Goal: Task Accomplishment & Management: Complete application form

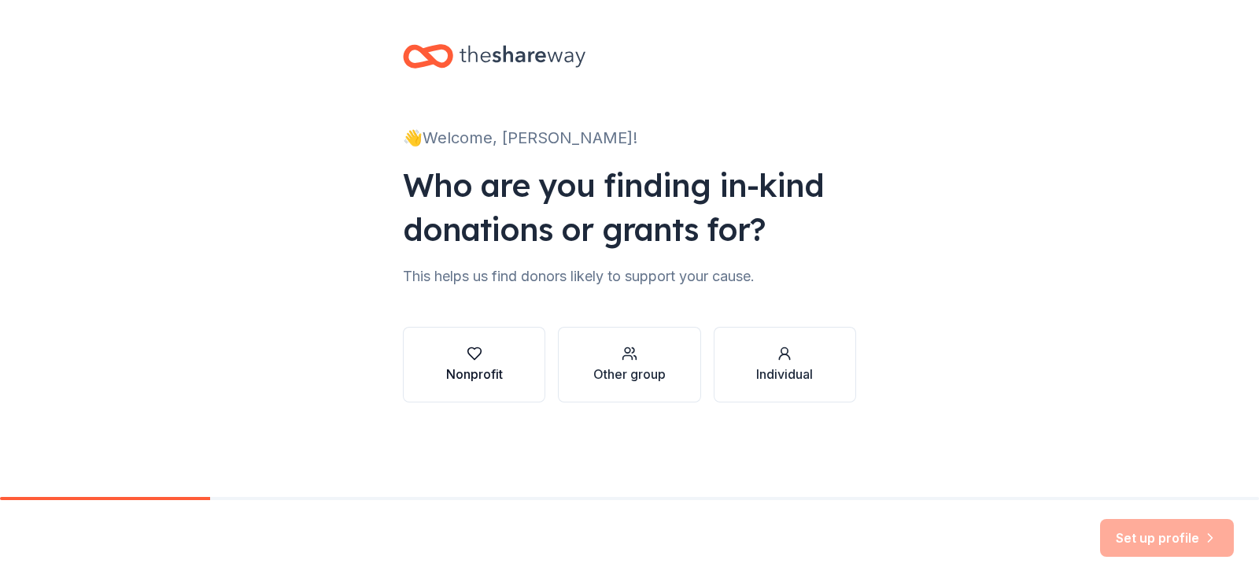
click at [446, 383] on div "Nonprofit" at bounding box center [474, 373] width 57 height 19
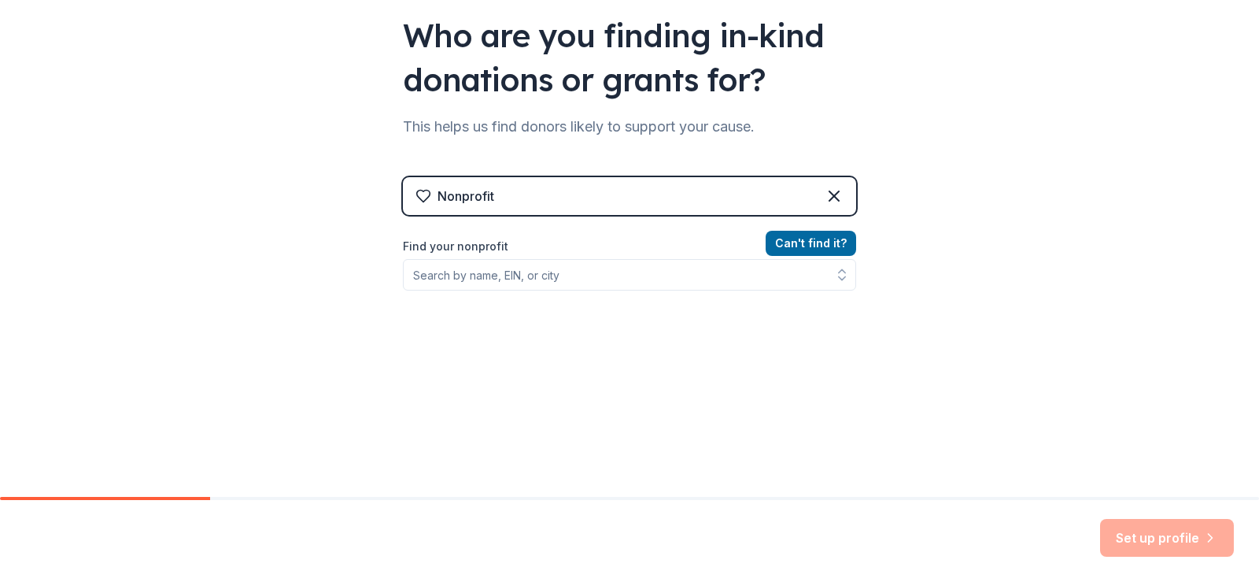
scroll to position [151, 0]
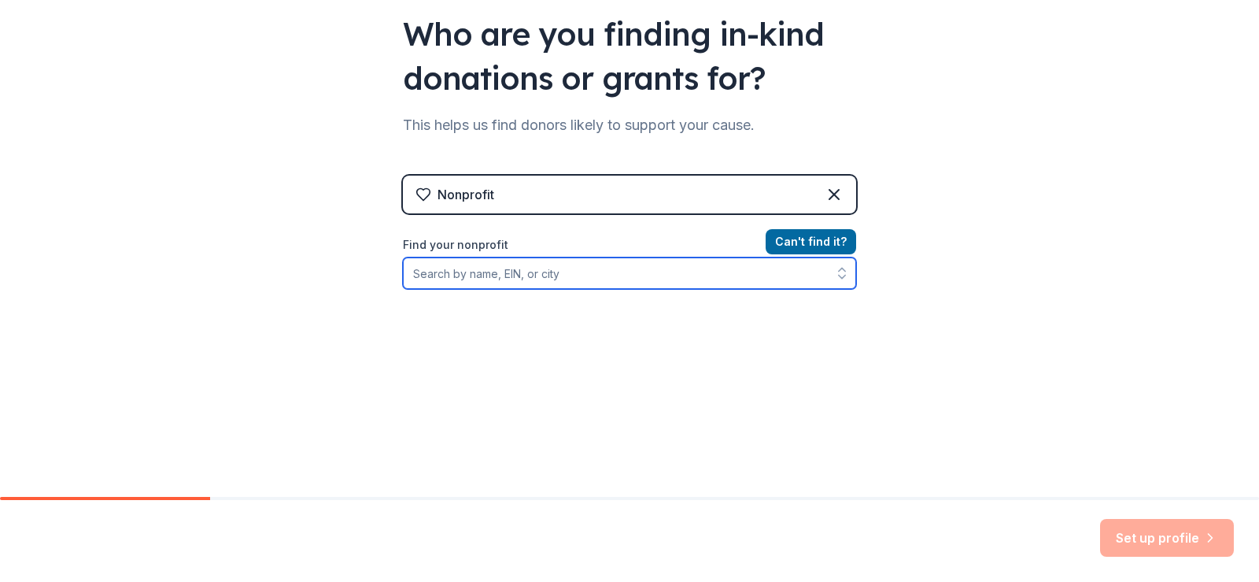
click at [403, 289] on input "Find your nonprofit" at bounding box center [629, 272] width 453 height 31
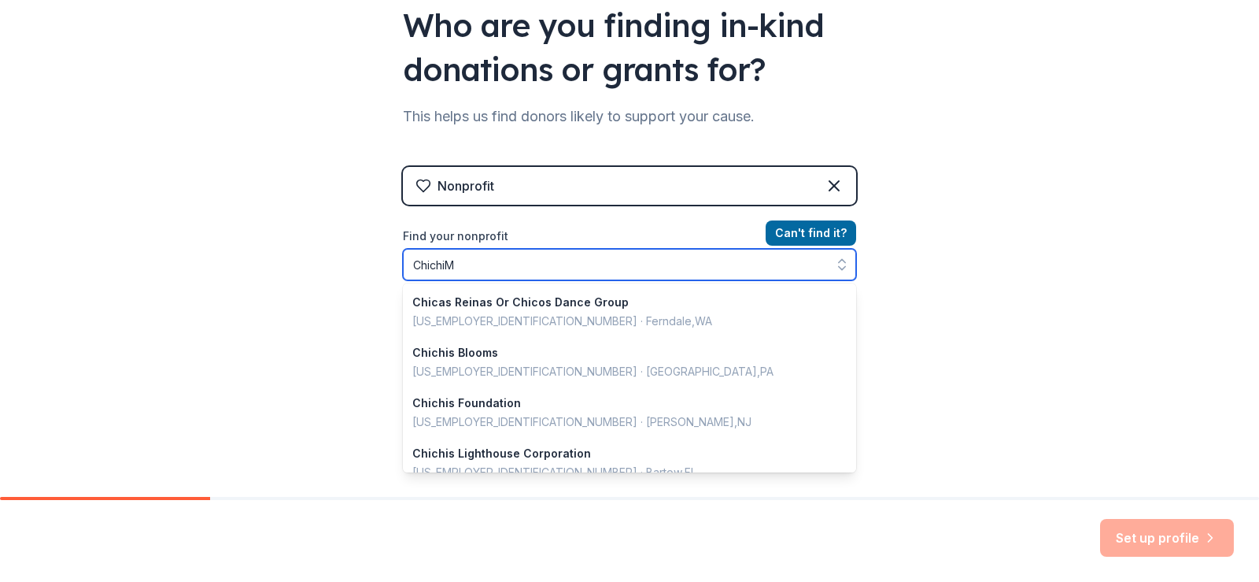
type input "ChichiMa"
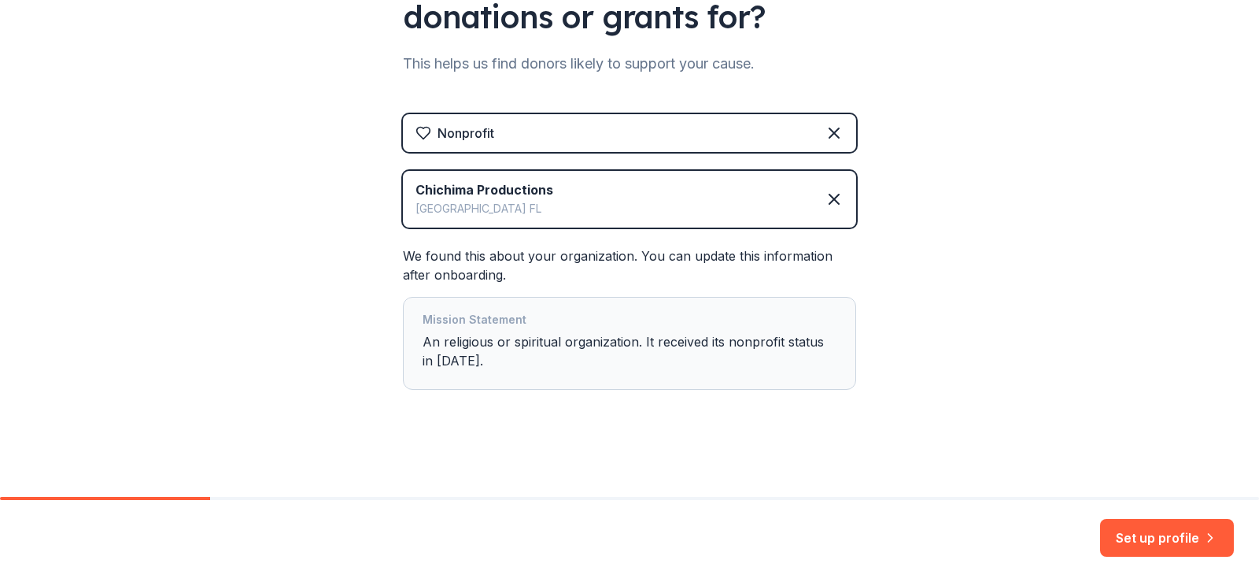
scroll to position [338, 0]
click at [423, 371] on div "Mission Statement An religious or spiritual organization. It received its nonpr…" at bounding box center [630, 343] width 414 height 66
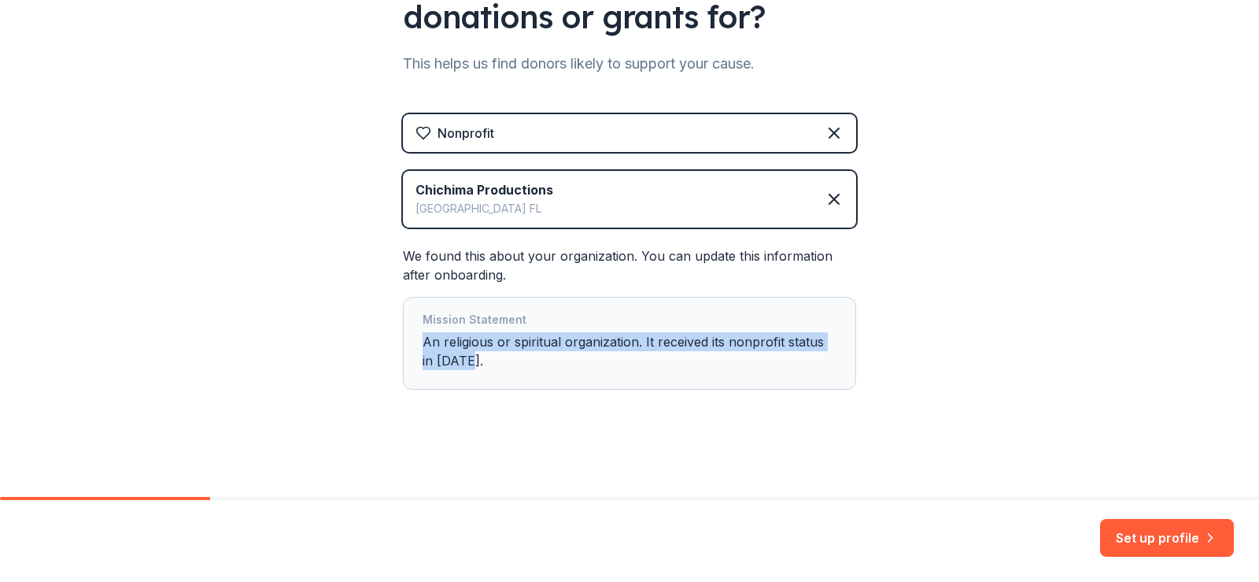
drag, startPoint x: 403, startPoint y: 369, endPoint x: 361, endPoint y: 353, distance: 44.9
click at [403, 353] on div "Mission Statement An religious or spiritual organization. It received its nonpr…" at bounding box center [629, 343] width 453 height 93
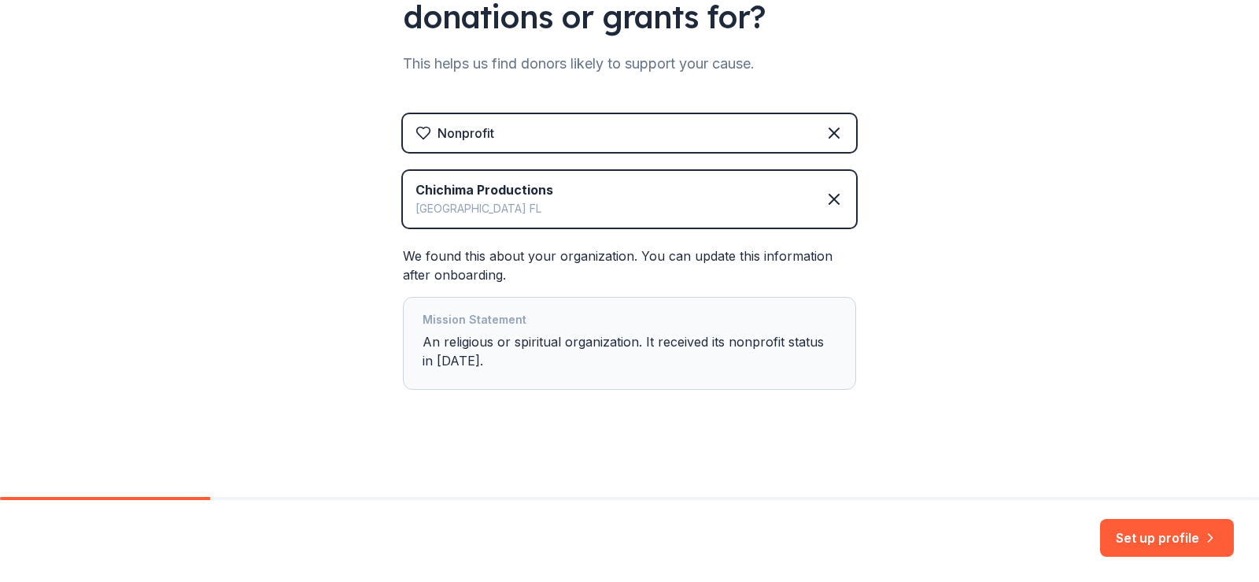
click at [1070, 281] on div "👋 Welcome, [PERSON_NAME]! Who are you finding in-kind donations or grants for? …" at bounding box center [629, 142] width 1259 height 709
click at [1117, 529] on button "Set up profile" at bounding box center [1167, 538] width 134 height 38
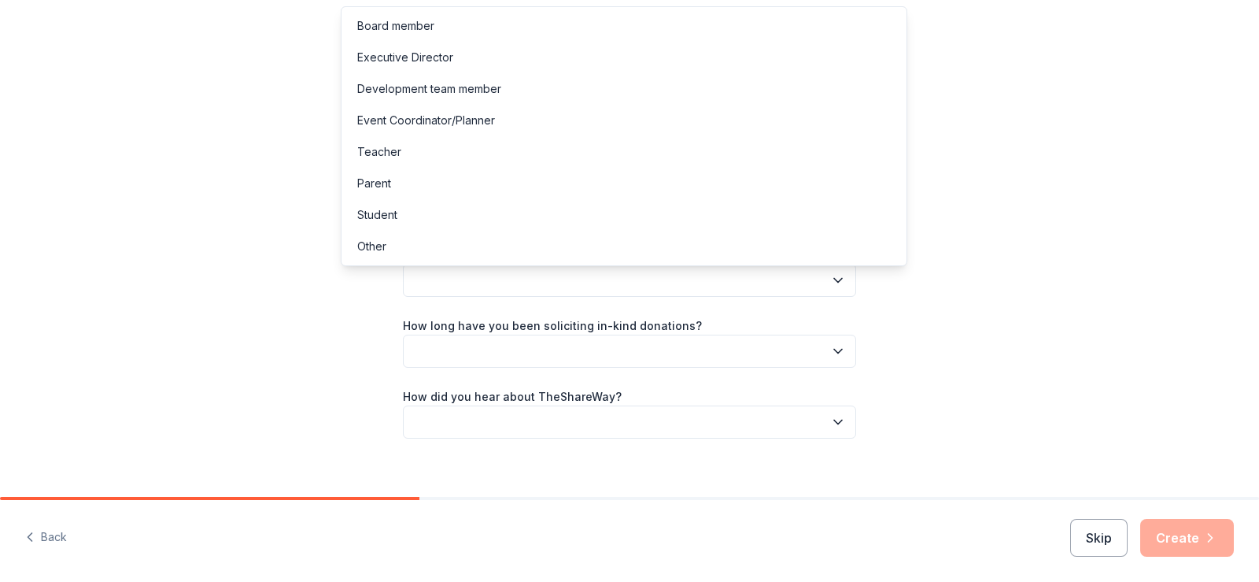
click at [842, 282] on icon "button" at bounding box center [838, 281] width 8 height 4
click at [404, 67] on div "Executive Director" at bounding box center [405, 57] width 96 height 19
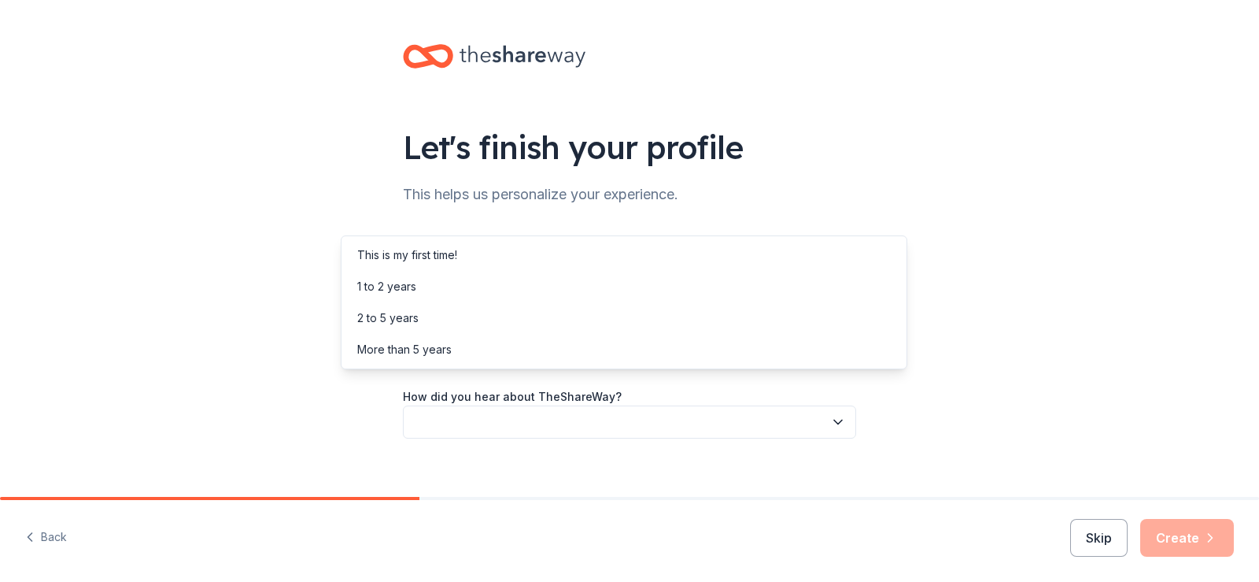
click at [846, 359] on icon "button" at bounding box center [838, 351] width 16 height 16
click at [796, 109] on div "Let's finish your profile This helps us personalize your experience. What is yo…" at bounding box center [630, 257] width 504 height 514
click at [846, 359] on icon "button" at bounding box center [838, 351] width 16 height 16
click at [450, 334] on div "2 to 5 years" at bounding box center [624, 317] width 559 height 31
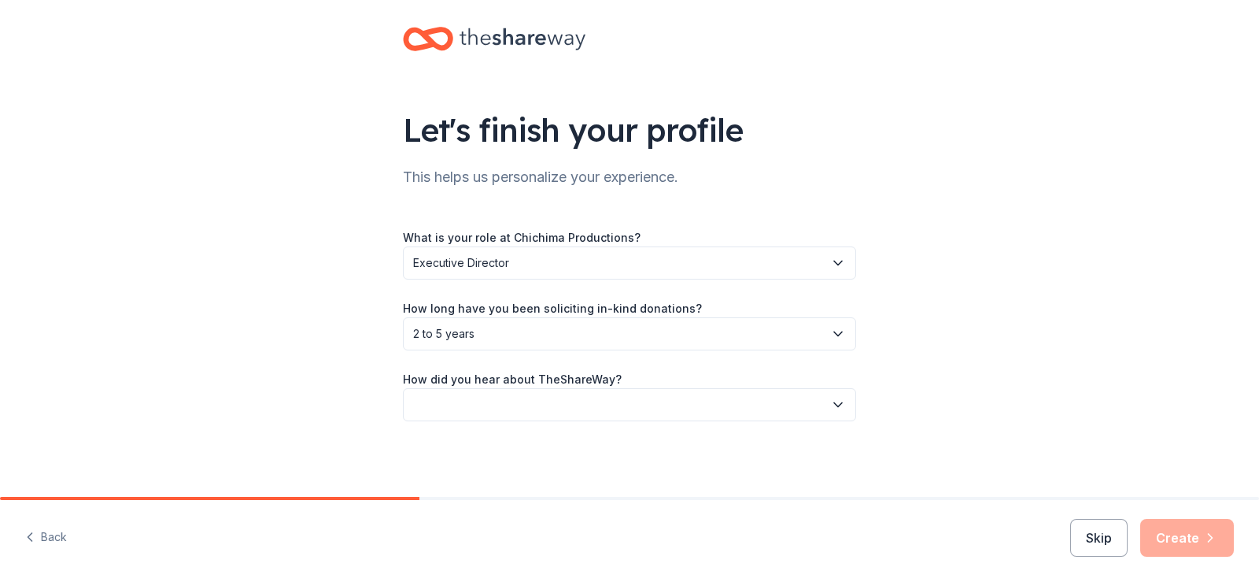
scroll to position [145, 0]
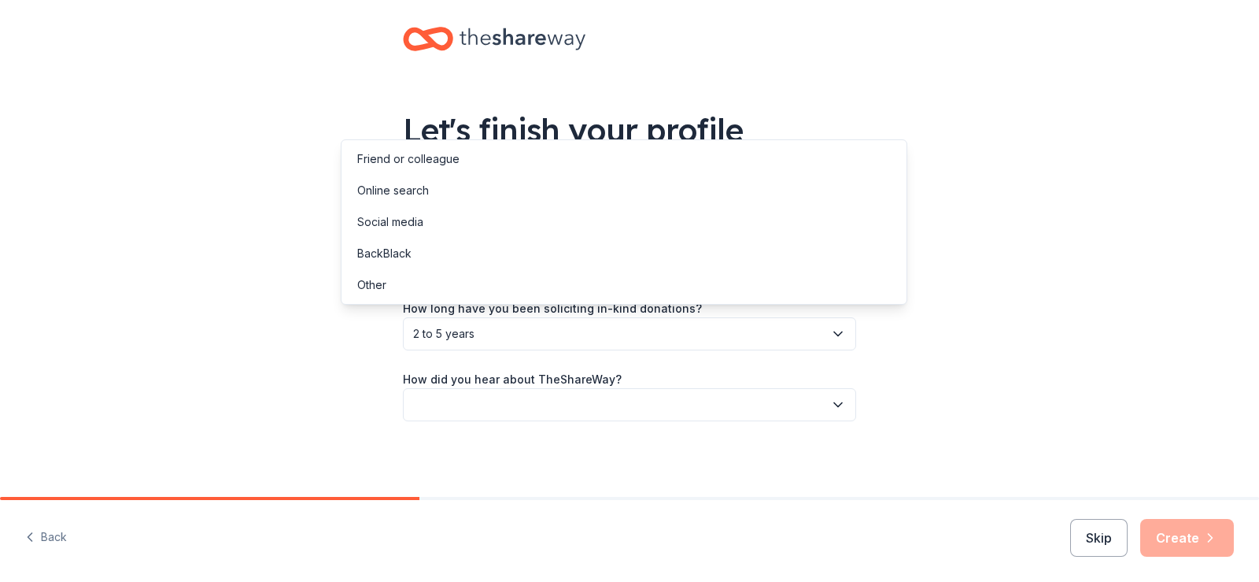
click at [846, 397] on icon "button" at bounding box center [838, 405] width 16 height 16
click at [460, 168] on div "Friend or colleague" at bounding box center [408, 159] width 102 height 19
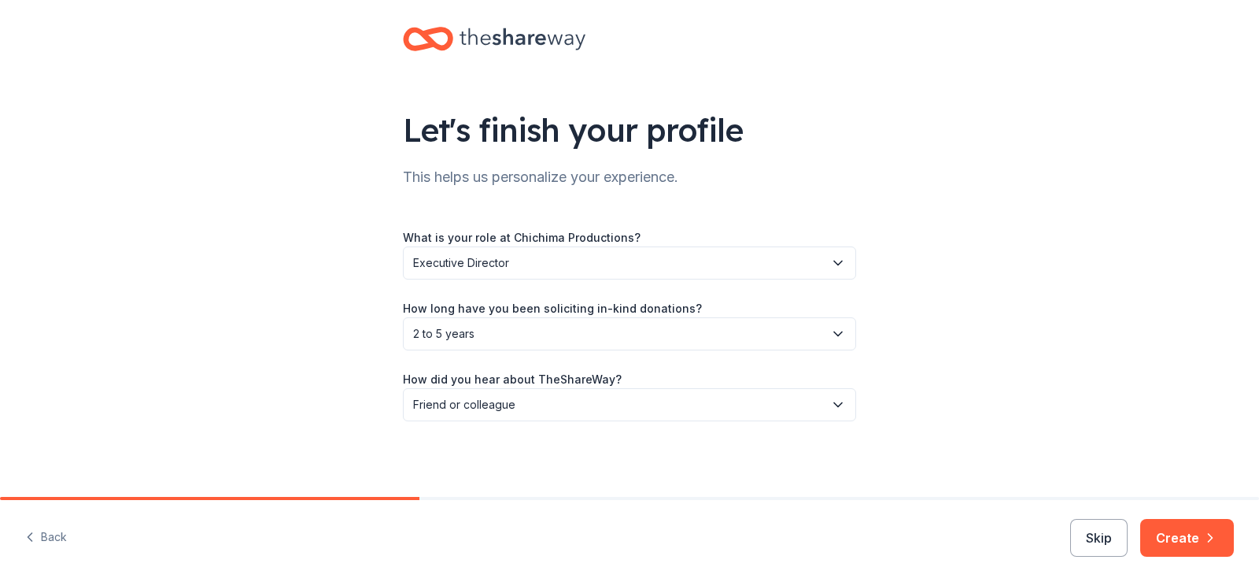
scroll to position [157, 0]
click at [1164, 523] on button "Create" at bounding box center [1187, 538] width 94 height 38
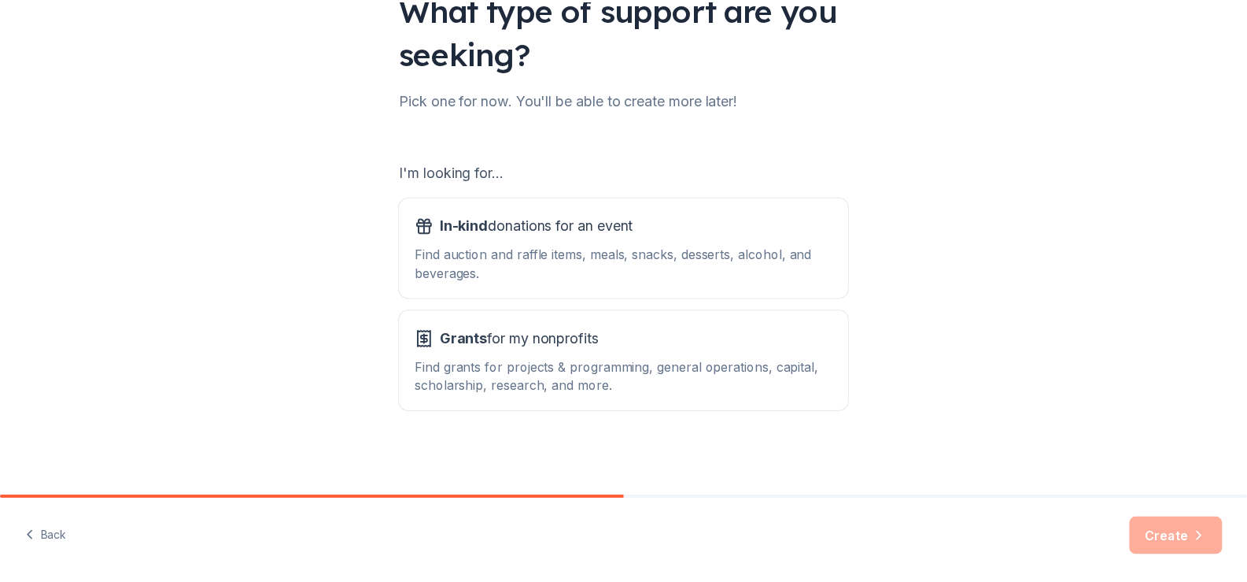
scroll to position [223, 0]
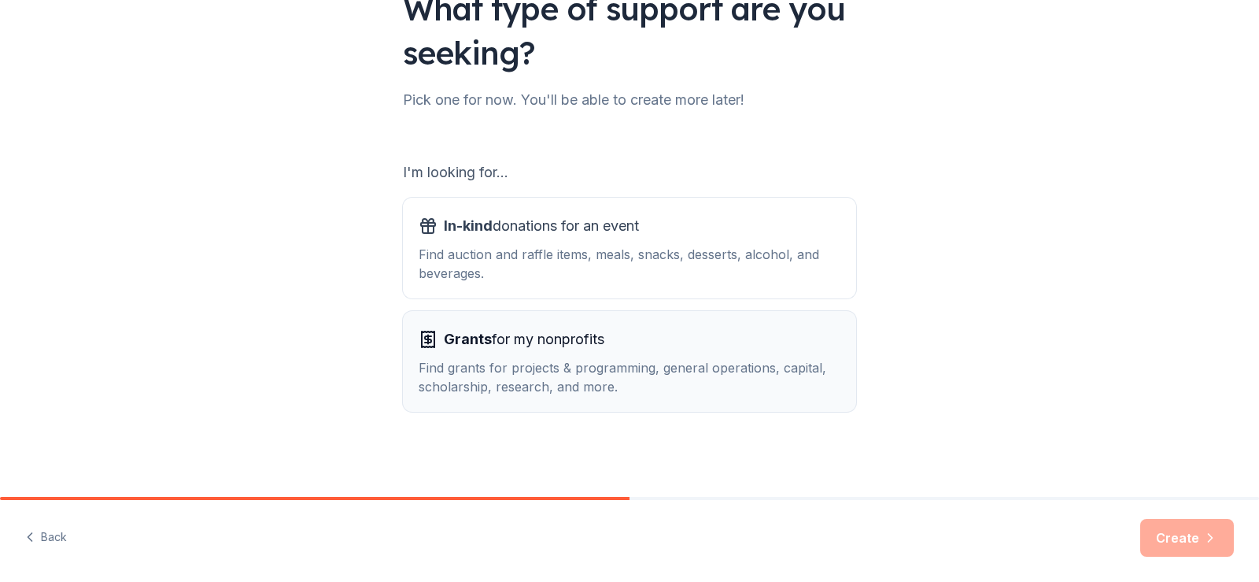
click at [482, 352] on span "Grants for my nonprofits" at bounding box center [524, 339] width 161 height 25
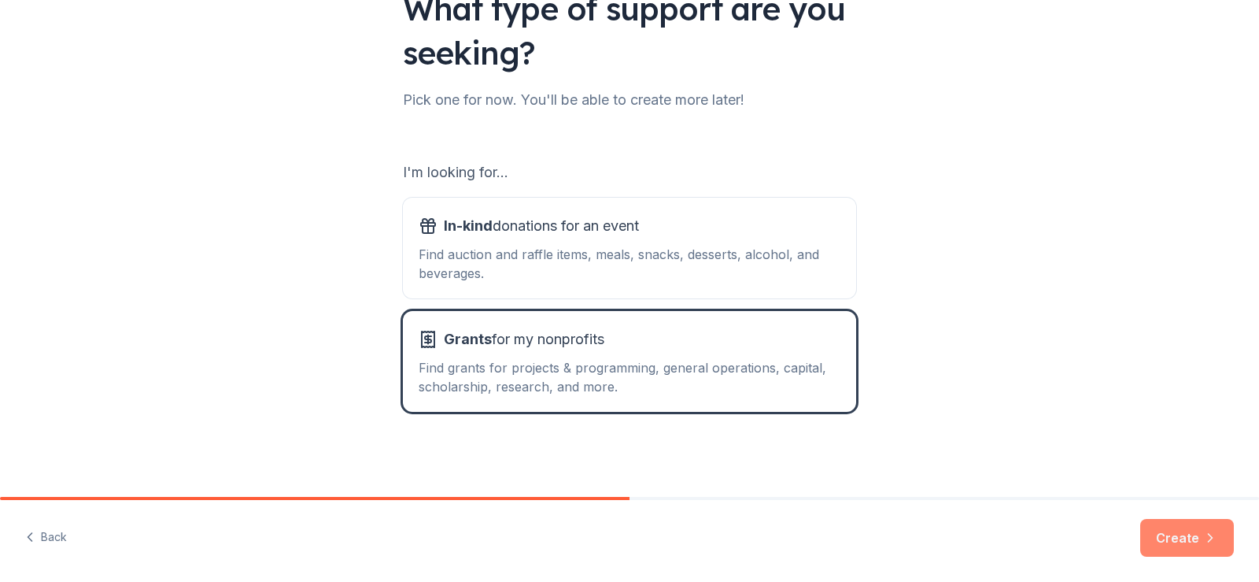
click at [1160, 527] on button "Create" at bounding box center [1187, 538] width 94 height 38
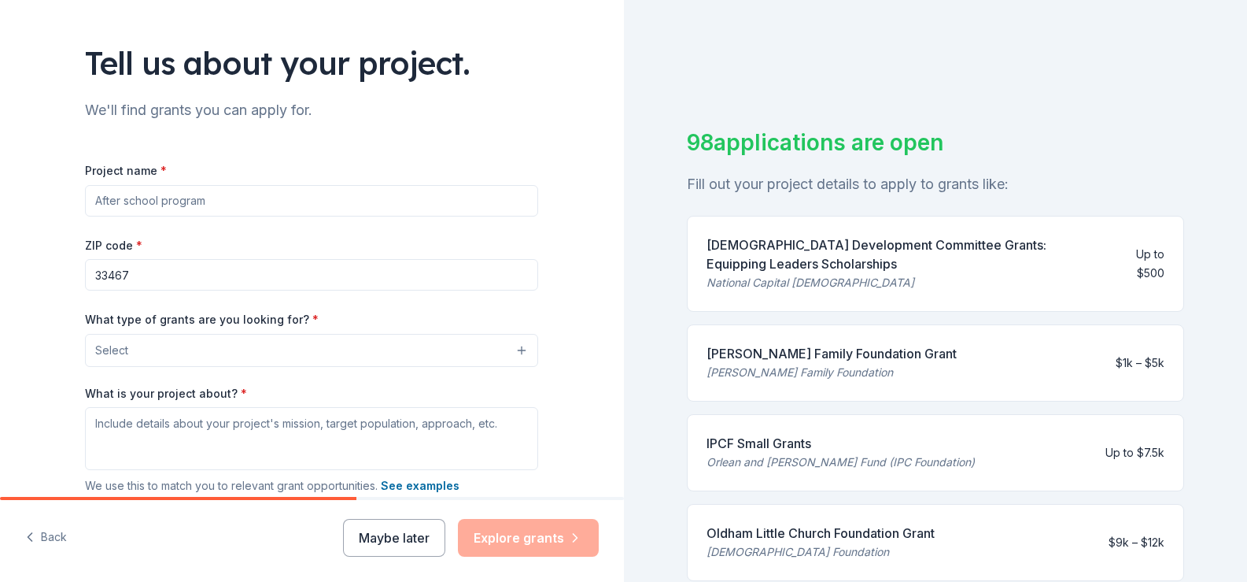
scroll to position [115, 0]
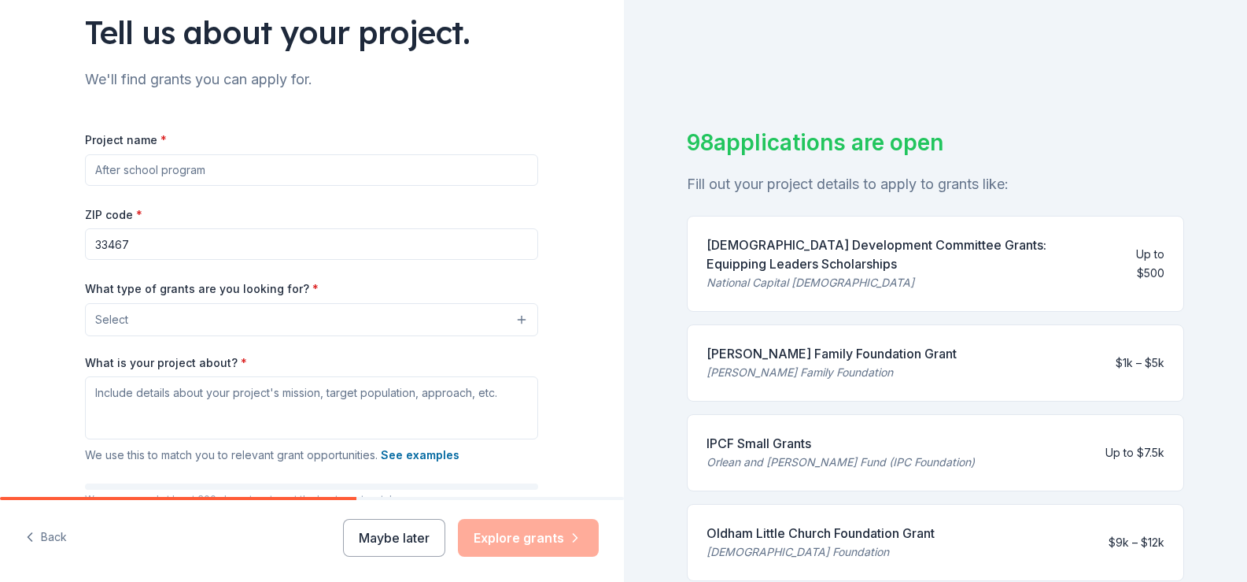
click at [192, 186] on input "Project name *" at bounding box center [311, 169] width 453 height 31
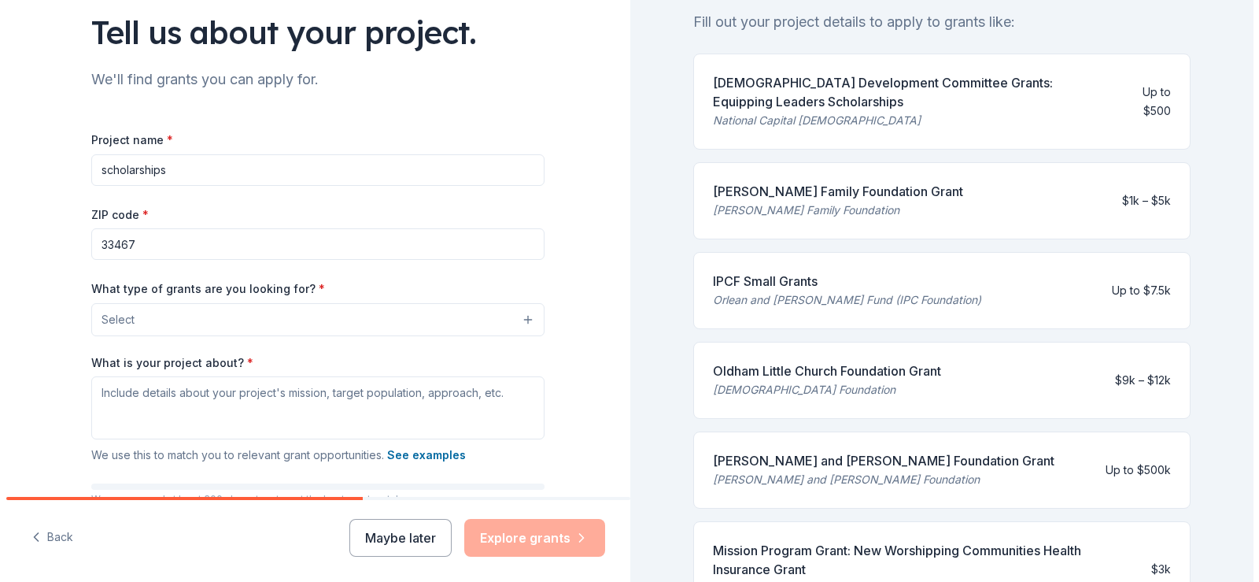
scroll to position [155, 0]
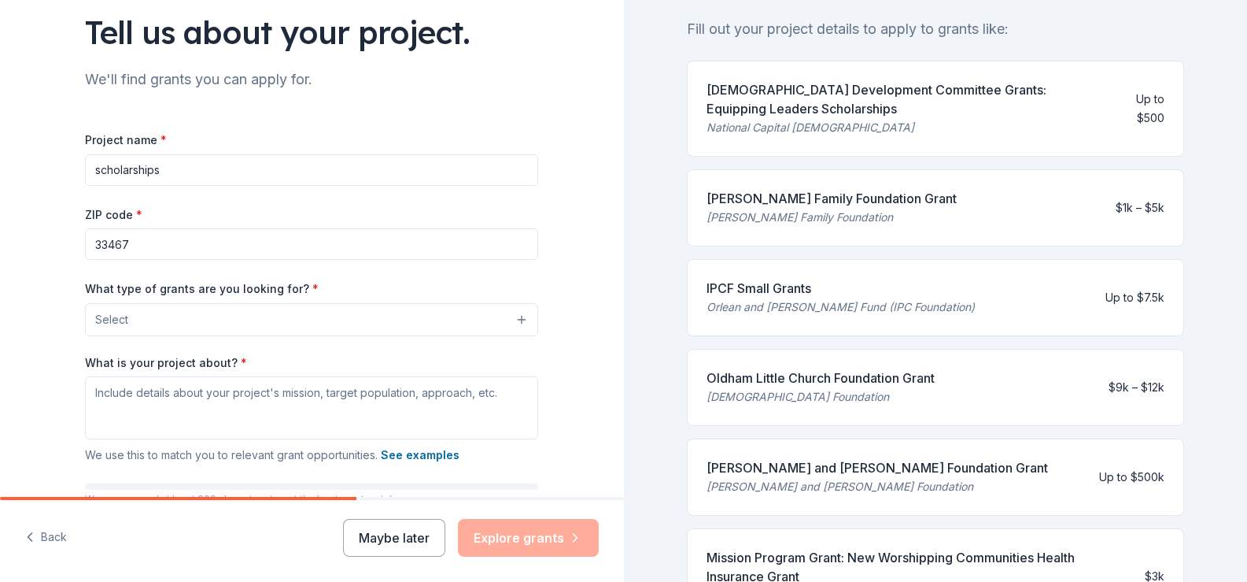
click at [371, 336] on button "Select" at bounding box center [311, 319] width 453 height 33
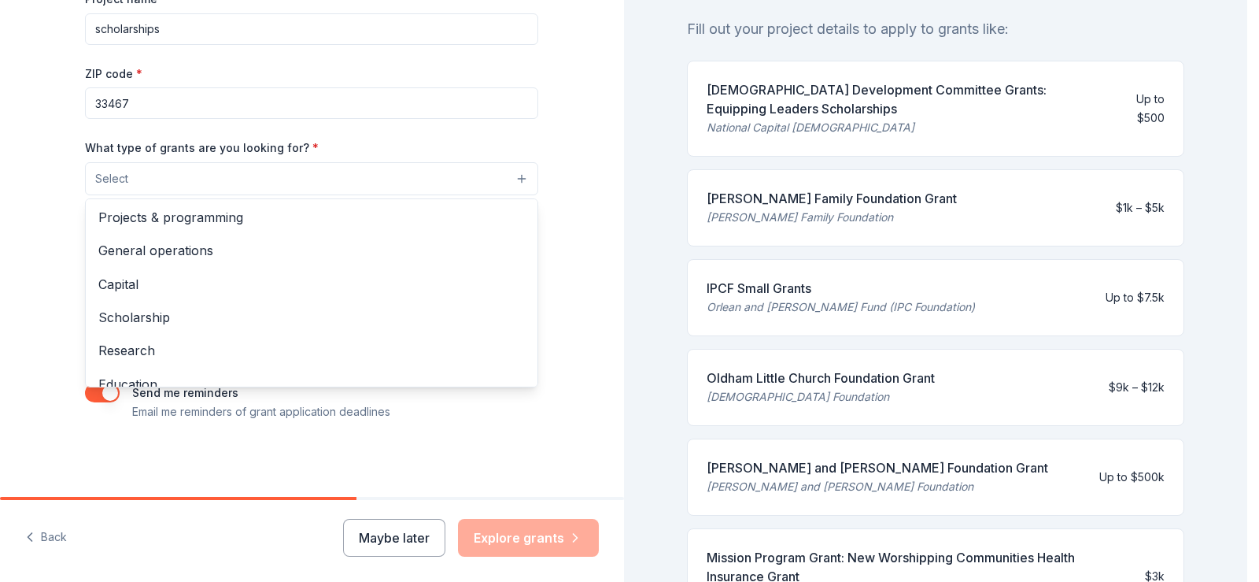
scroll to position [0, 0]
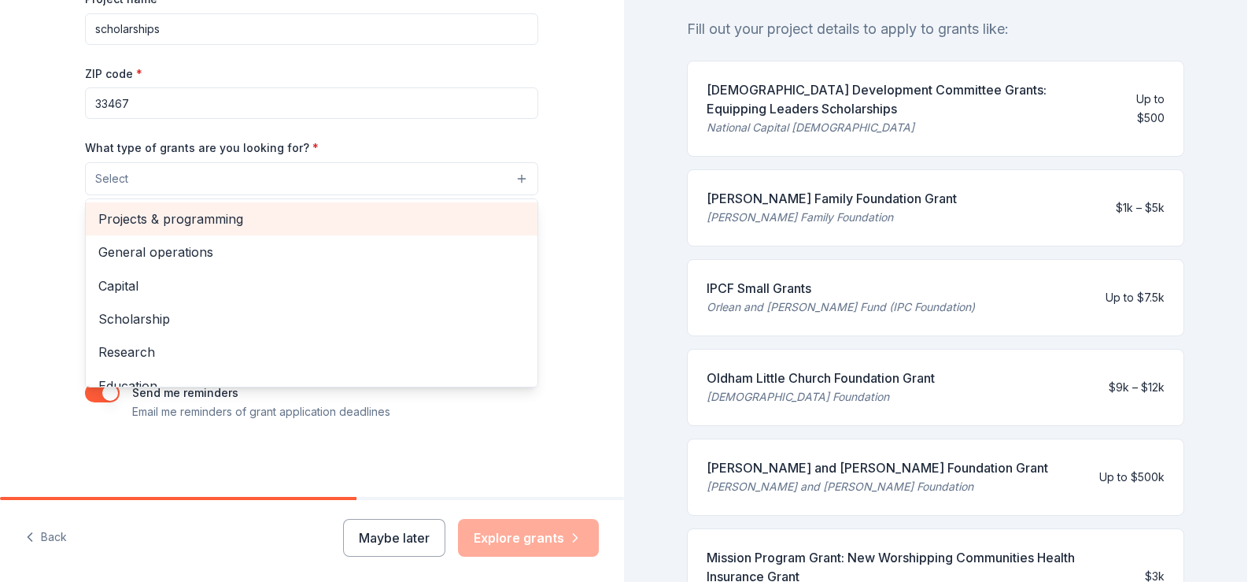
click at [246, 209] on span "Projects & programming" at bounding box center [311, 219] width 426 height 20
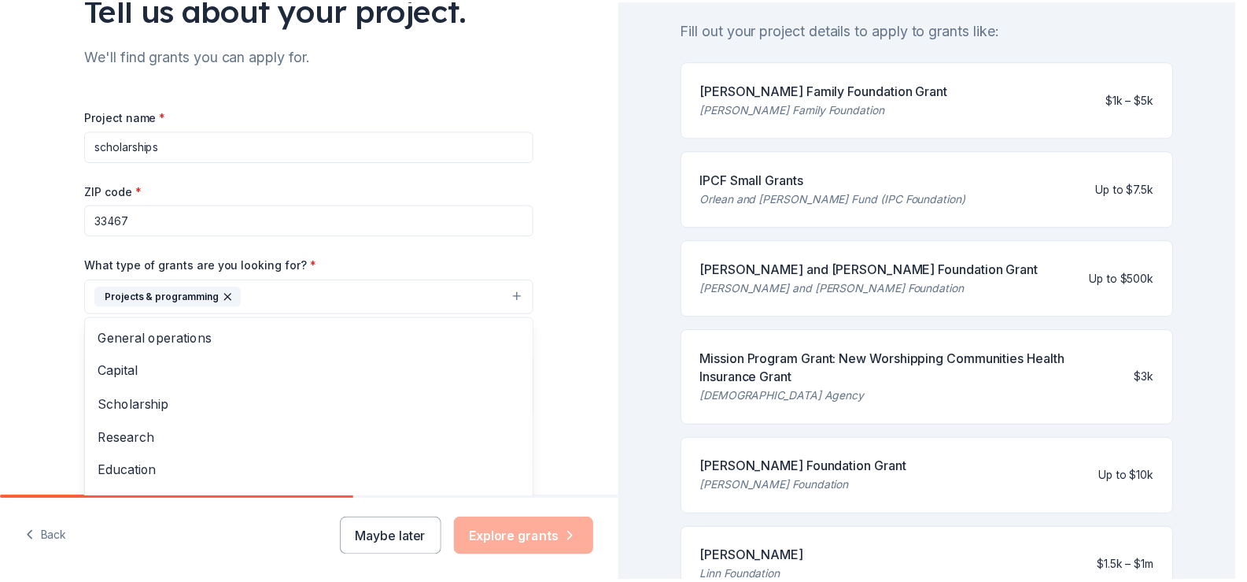
scroll to position [137, 0]
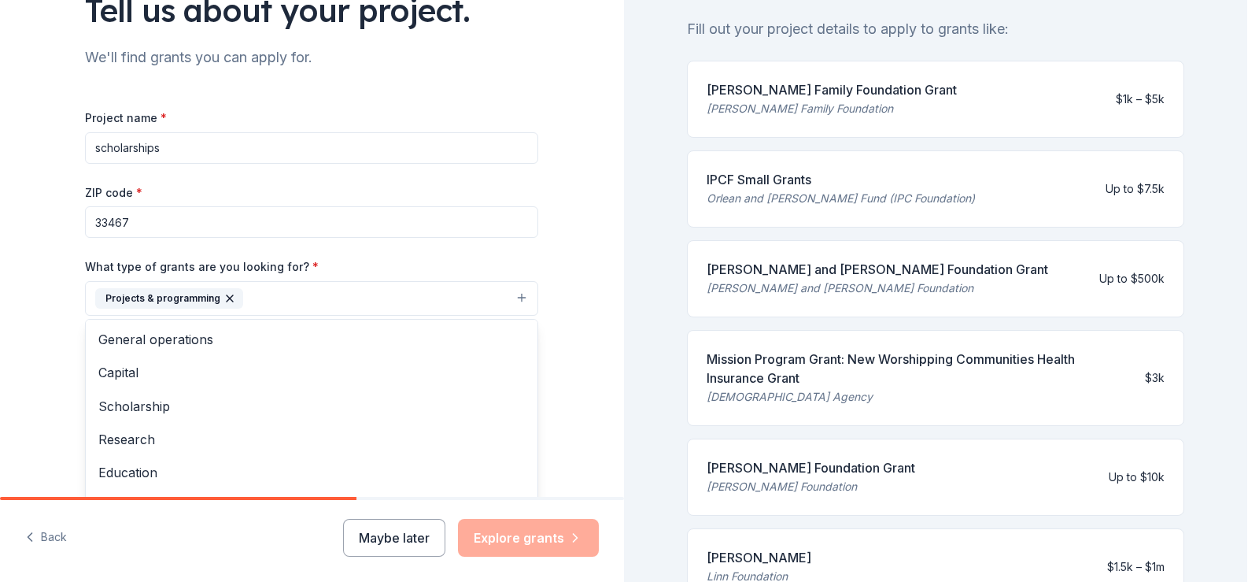
drag, startPoint x: 172, startPoint y: 210, endPoint x: 90, endPoint y: 211, distance: 81.1
click at [90, 211] on div "Project name * scholarships ZIP code * 33467 What type of grants are you lookin…" at bounding box center [311, 325] width 453 height 434
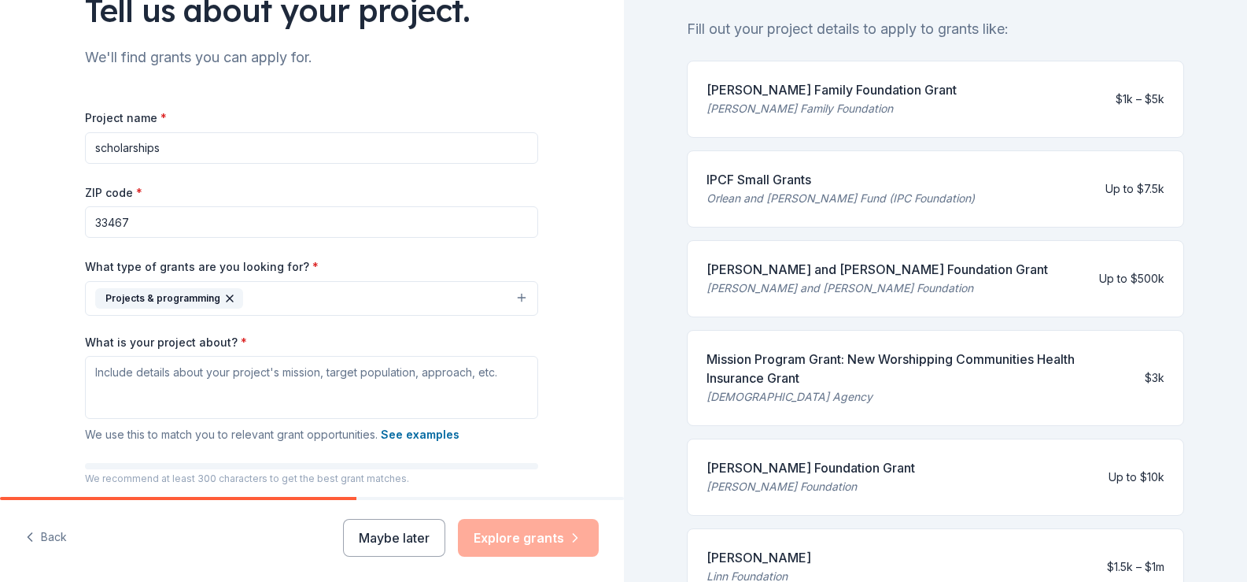
drag, startPoint x: 142, startPoint y: 208, endPoint x: 0, endPoint y: 212, distance: 142.5
click at [60, 212] on div "Tell us about your project. We'll find grants you can apply for. Project name *…" at bounding box center [312, 240] width 504 height 754
type input "T"
type input "O"
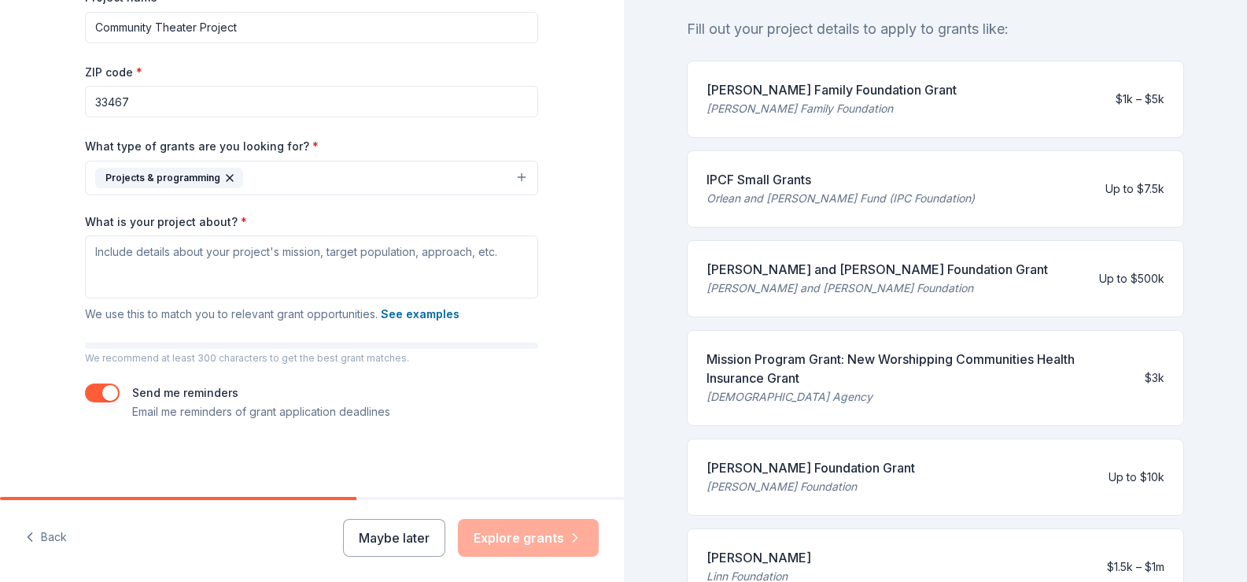
scroll to position [442, 0]
type input "Community Theater Project"
click at [123, 235] on textarea "What is your project about? *" at bounding box center [311, 266] width 453 height 63
drag, startPoint x: 556, startPoint y: 185, endPoint x: 107, endPoint y: 198, distance: 448.7
click at [107, 235] on textarea "What is your project about? *" at bounding box center [311, 266] width 453 height 63
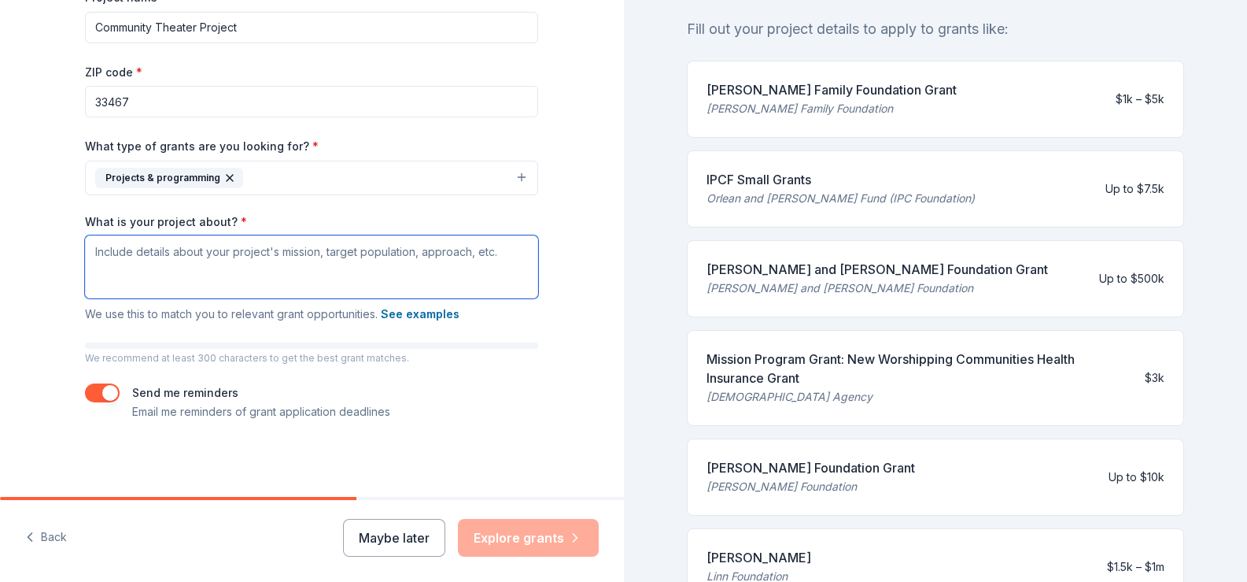
click at [538, 235] on textarea "What is your project about? *" at bounding box center [311, 266] width 453 height 63
paste textarea "At ChichiMa Productions, our mission is to inspire, uplift, and transform lives…"
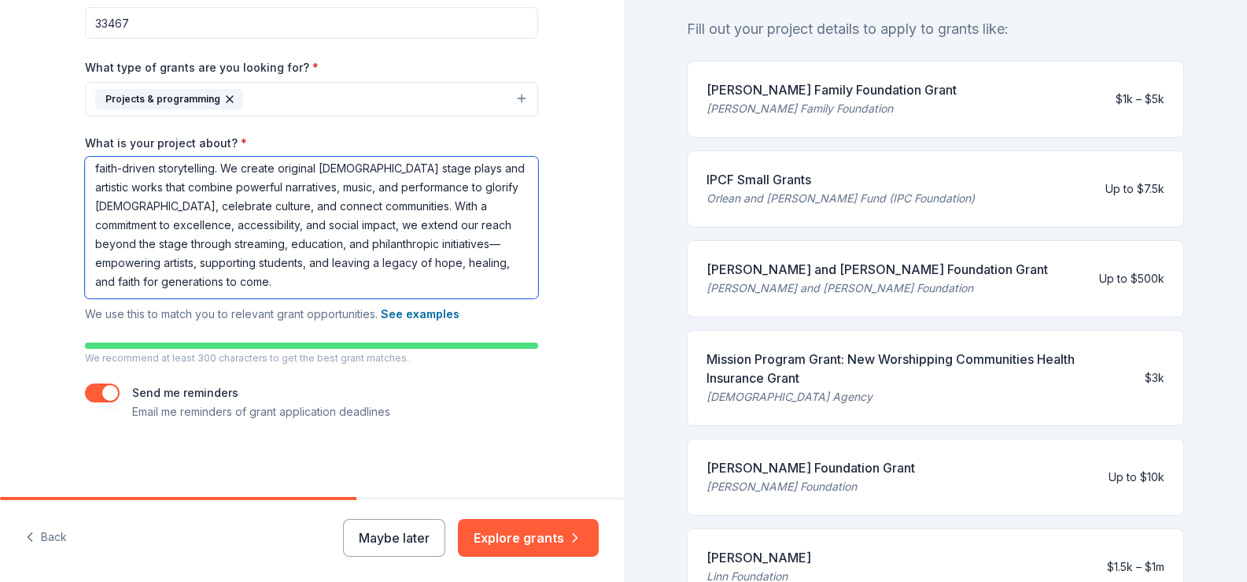
scroll to position [521, 0]
click at [450, 305] on button "See examples" at bounding box center [420, 314] width 79 height 19
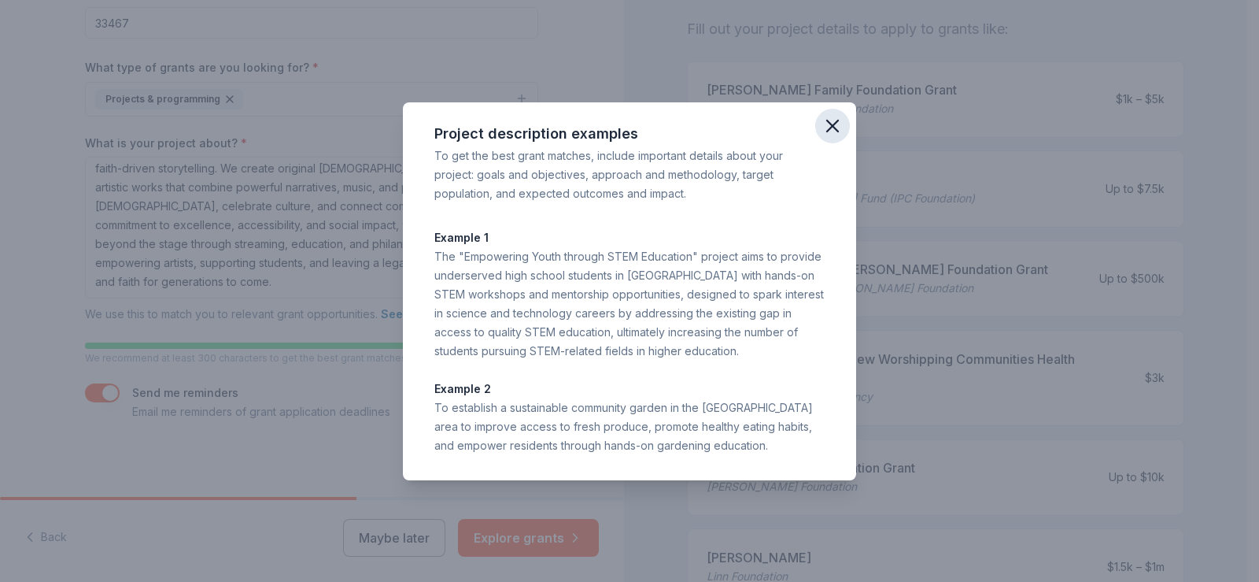
click at [838, 120] on icon "button" at bounding box center [832, 125] width 11 height 11
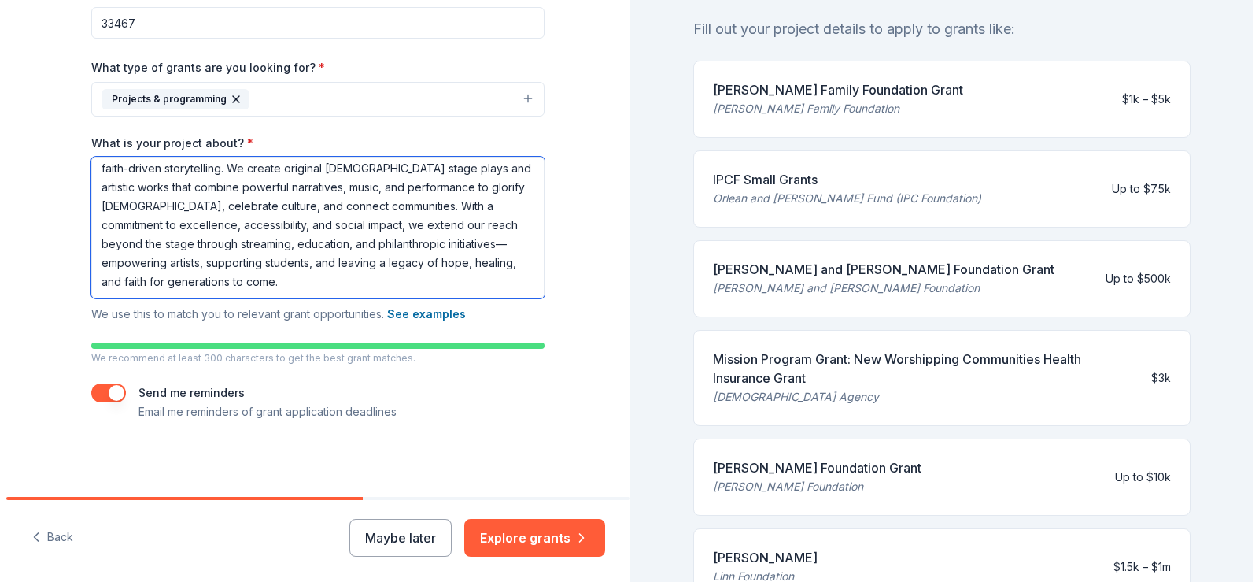
scroll to position [65, 0]
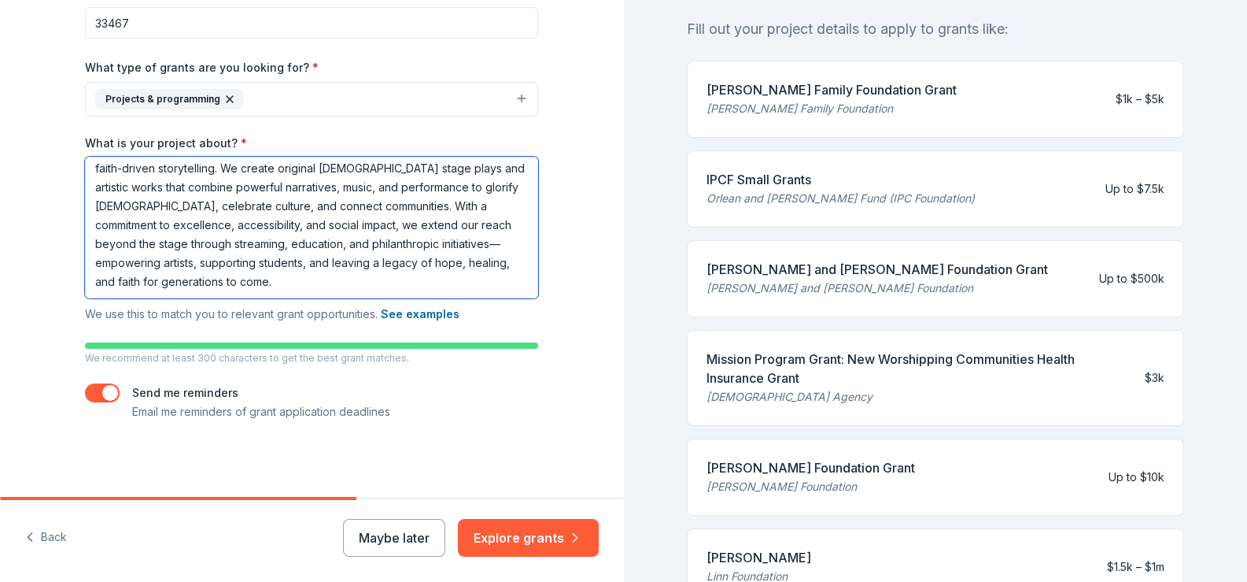
click at [129, 183] on textarea "At ChichiMa Productions, our mission is to inspire, uplift, and transform lives…" at bounding box center [311, 228] width 453 height 142
click at [285, 186] on textarea "At ChichiMa Productions, our mission is to inspire, uplift, and transform lives…" at bounding box center [311, 228] width 453 height 142
type textarea "At ChichiMa Productions, our mission is to inspire, uplift, and transform lives…"
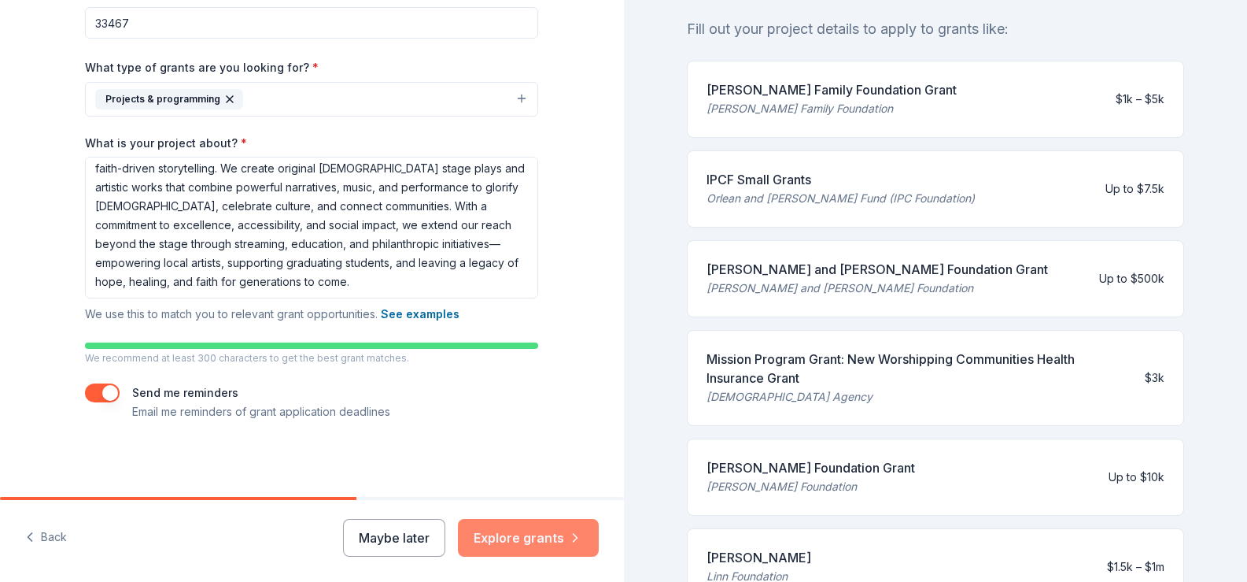
click at [487, 528] on button "Explore grants" at bounding box center [528, 538] width 141 height 38
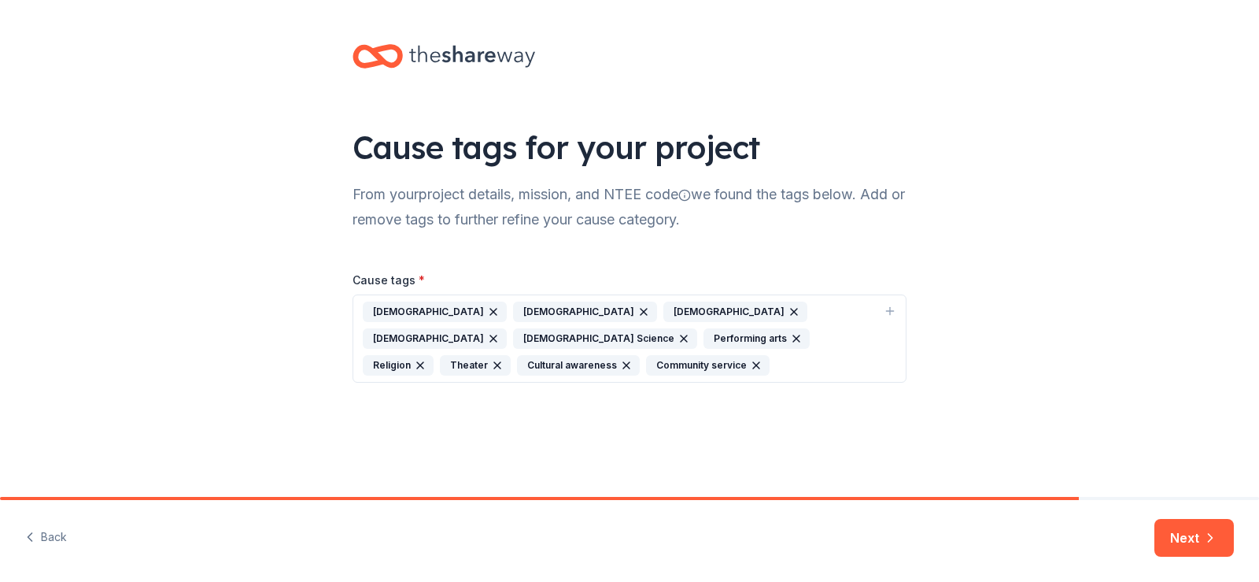
click at [788, 318] on icon "button" at bounding box center [794, 311] width 13 height 13
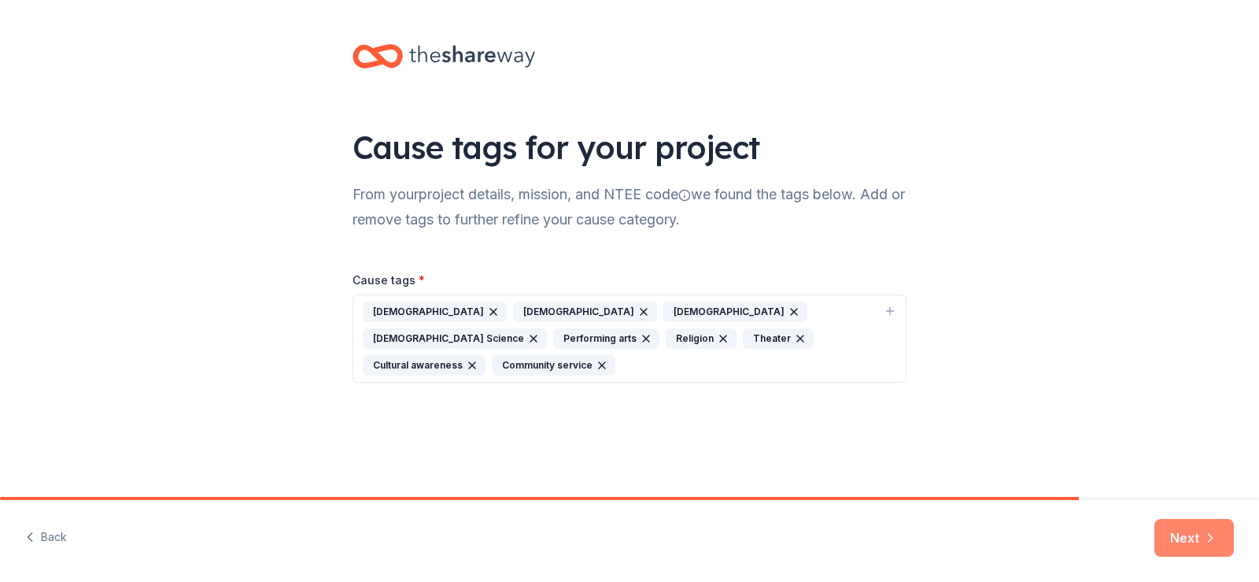
click at [1202, 531] on icon "button" at bounding box center [1210, 538] width 16 height 16
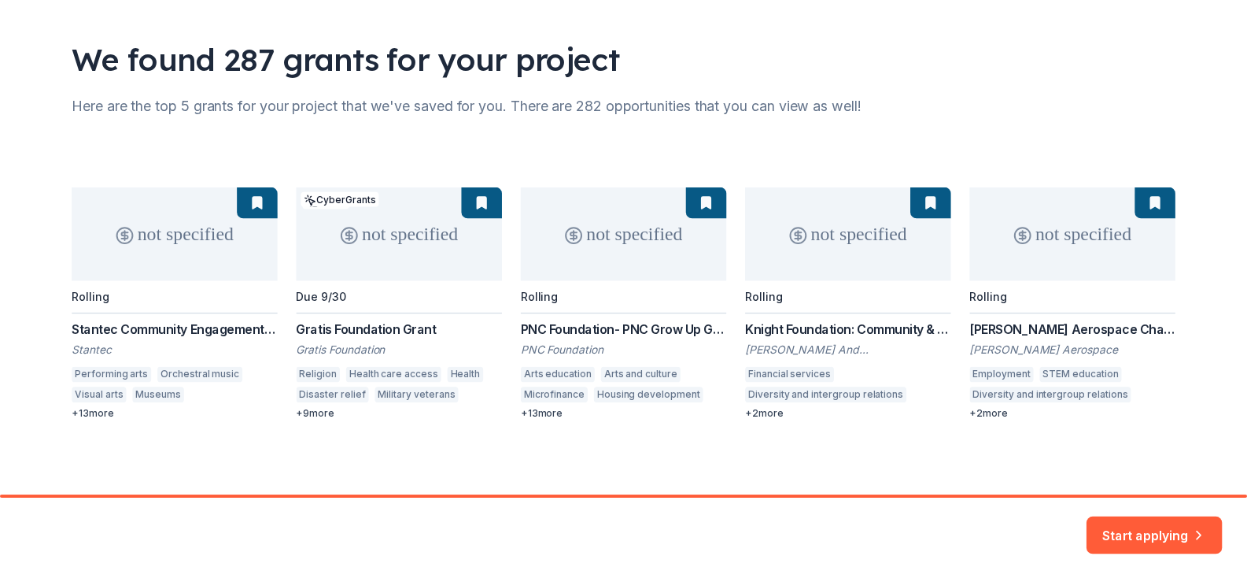
scroll to position [225, 0]
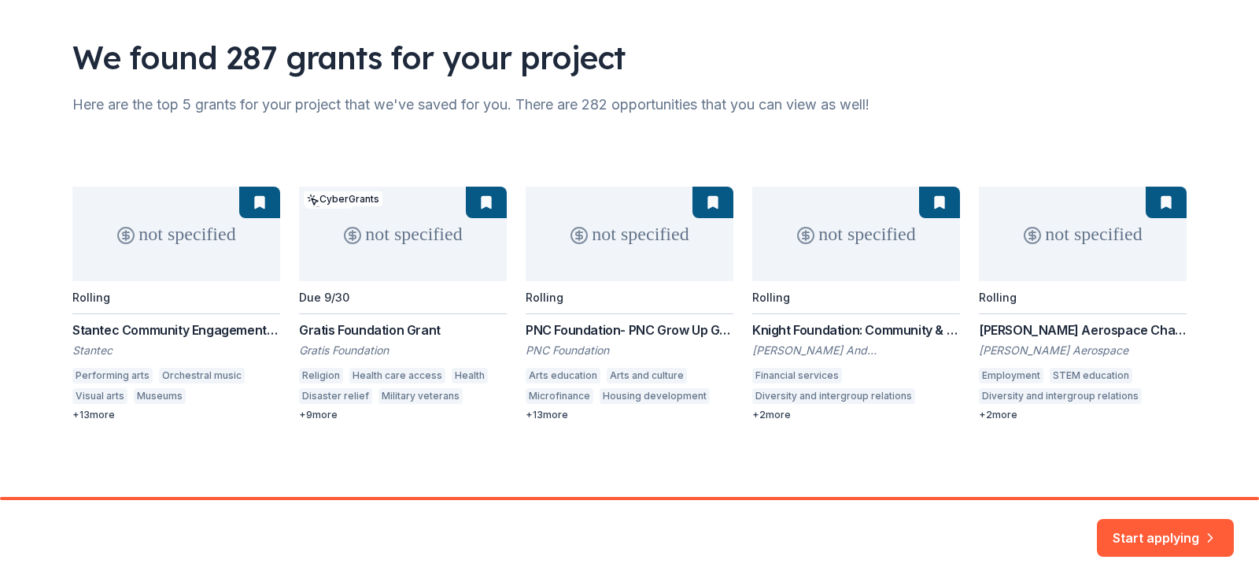
click at [1121, 522] on button "Start applying" at bounding box center [1165, 528] width 137 height 38
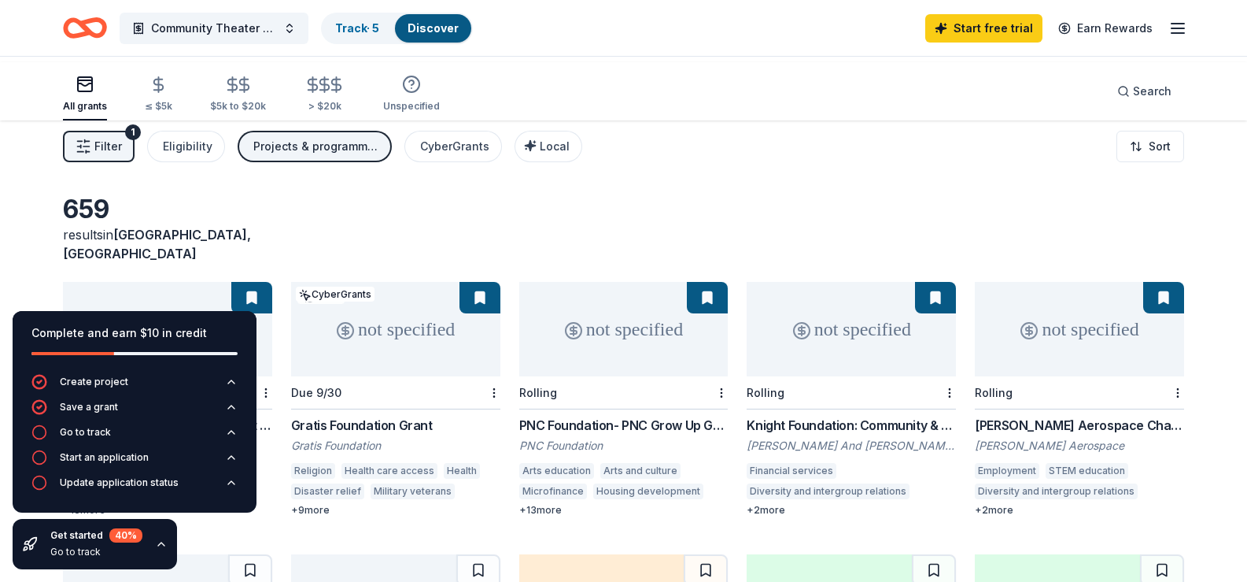
click at [342, 236] on div "659 results in [GEOGRAPHIC_DATA], [GEOGRAPHIC_DATA]" at bounding box center [623, 228] width 1121 height 69
click at [128, 375] on div "Create project" at bounding box center [94, 381] width 68 height 13
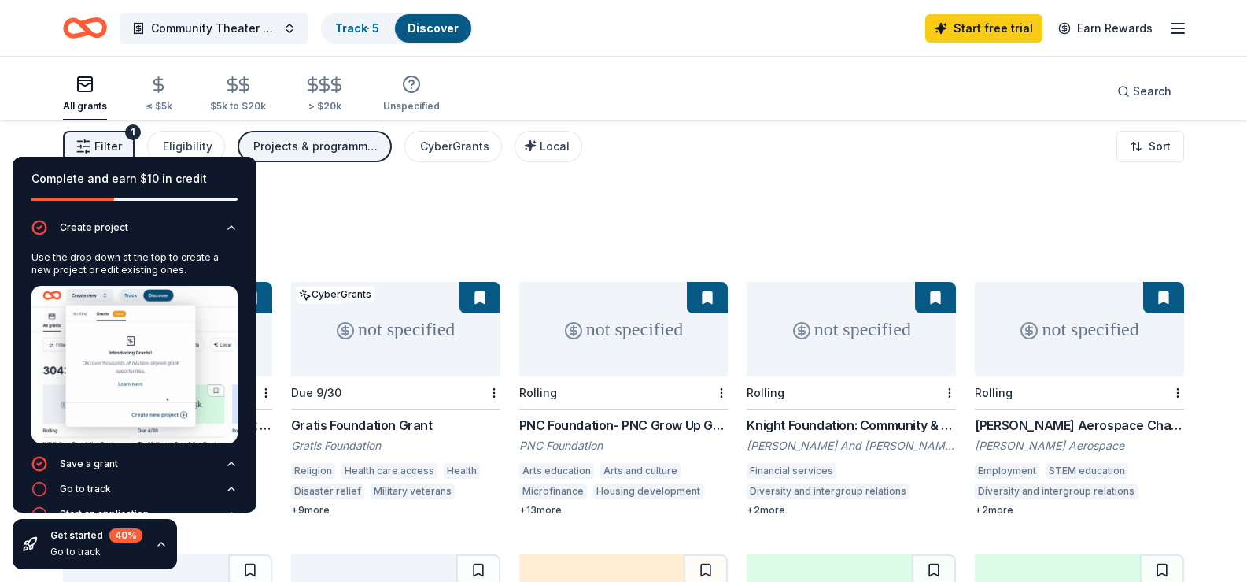
click at [316, 243] on div "659 results in [GEOGRAPHIC_DATA], [GEOGRAPHIC_DATA]" at bounding box center [623, 228] width 1121 height 69
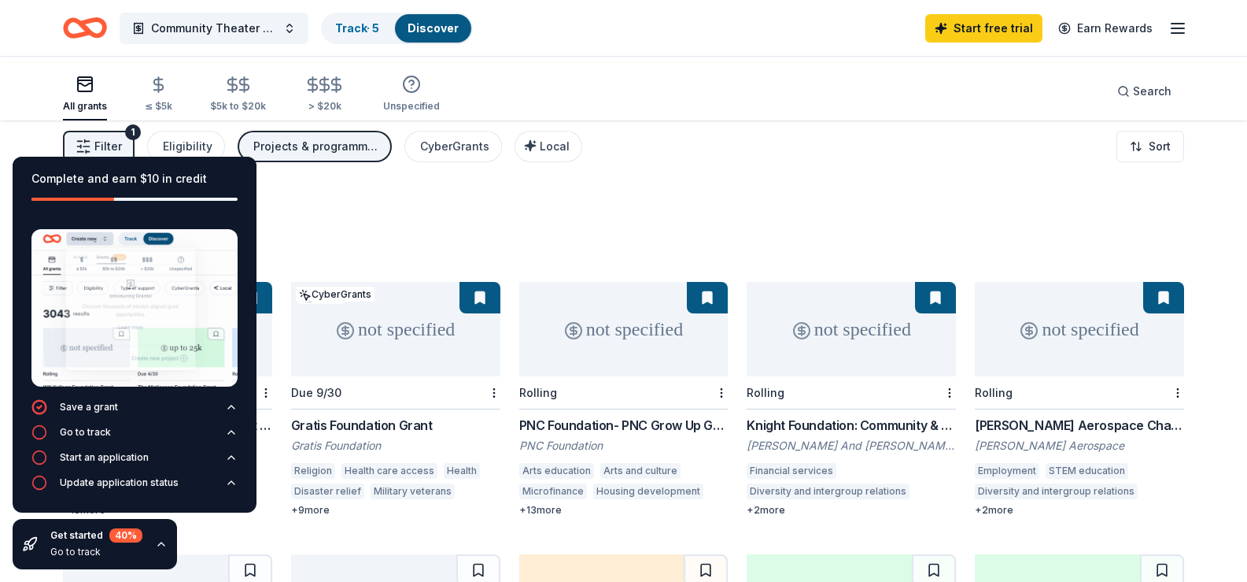
scroll to position [150, 0]
click at [337, 263] on div "659 results in [GEOGRAPHIC_DATA], [GEOGRAPHIC_DATA]" at bounding box center [623, 228] width 1121 height 69
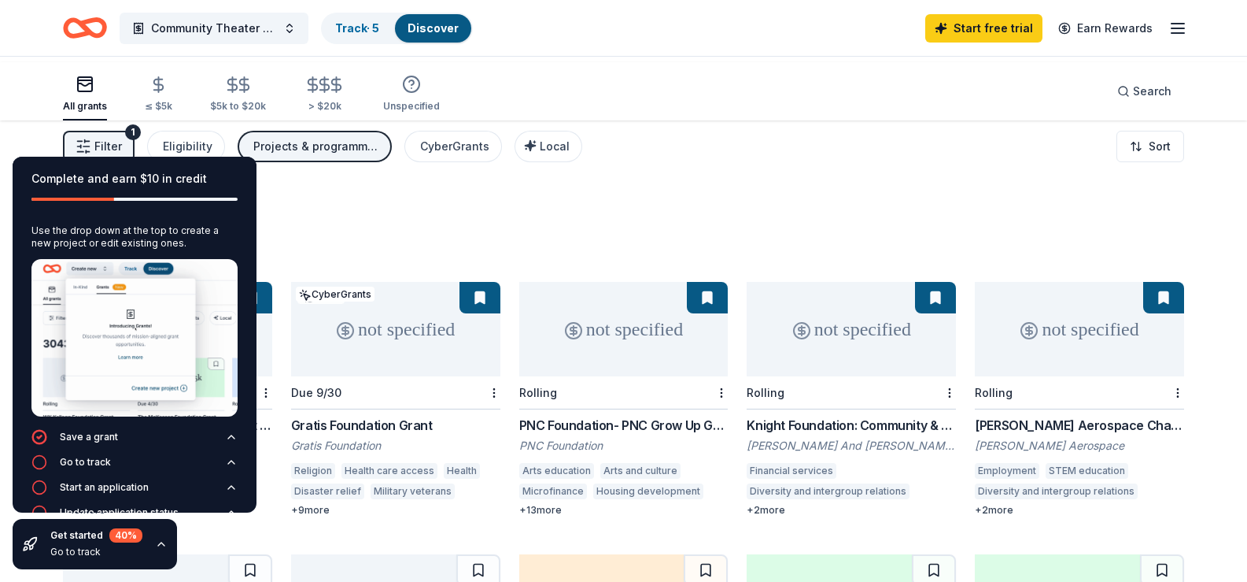
scroll to position [0, 0]
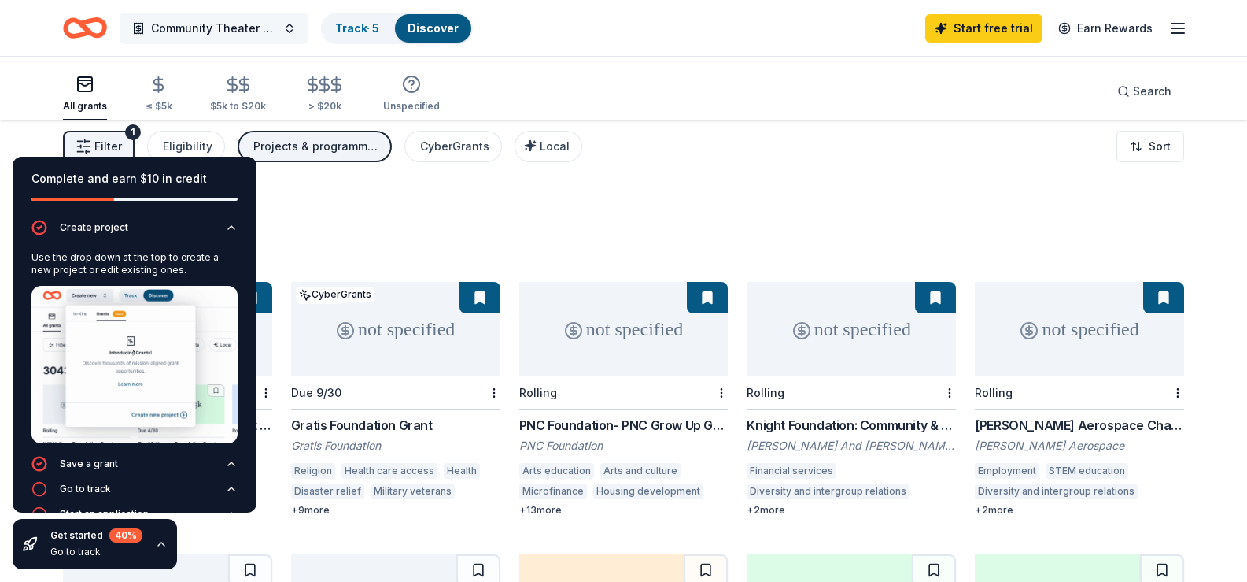
click at [308, 33] on button "Community Theater Project" at bounding box center [214, 28] width 189 height 31
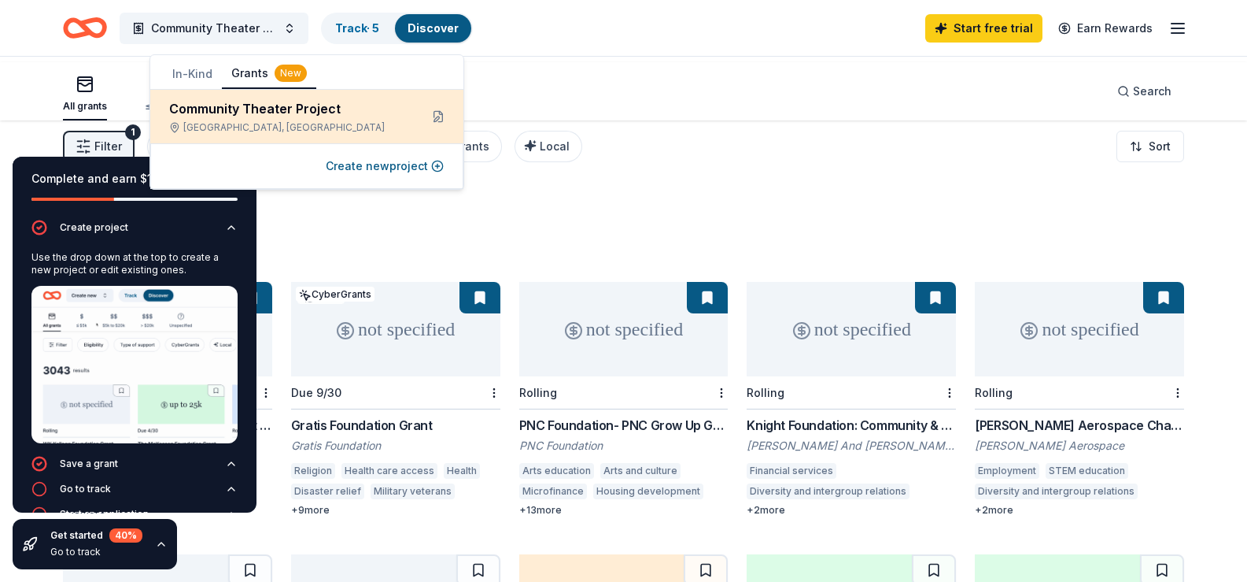
click at [260, 134] on div "Community Theater Project [GEOGRAPHIC_DATA], [GEOGRAPHIC_DATA]" at bounding box center [288, 116] width 238 height 35
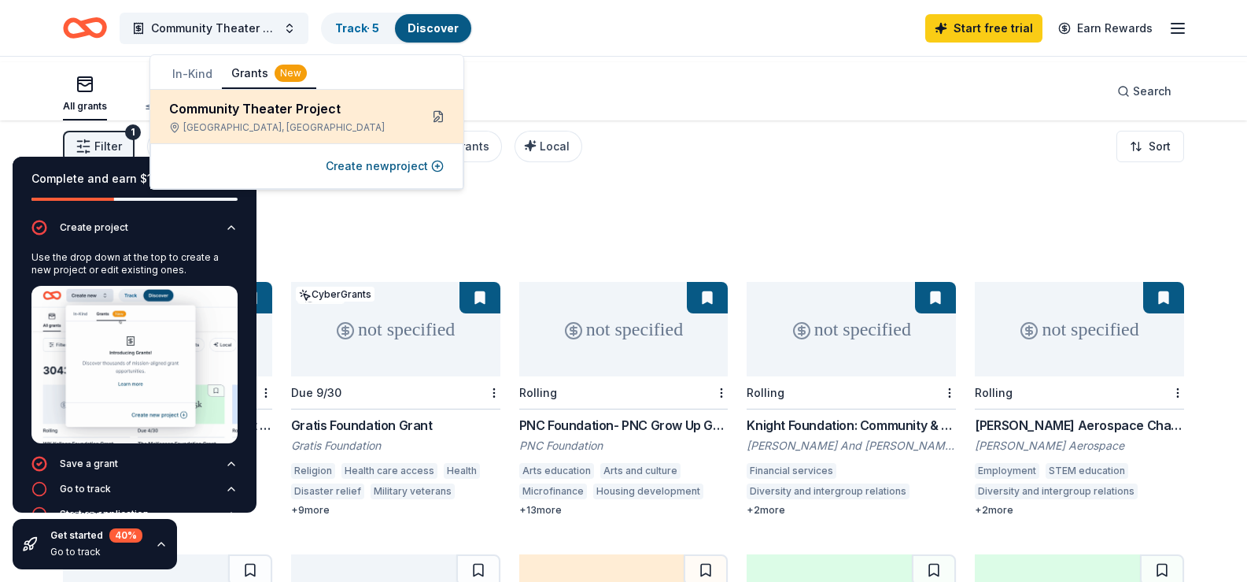
click at [427, 129] on button at bounding box center [438, 116] width 25 height 25
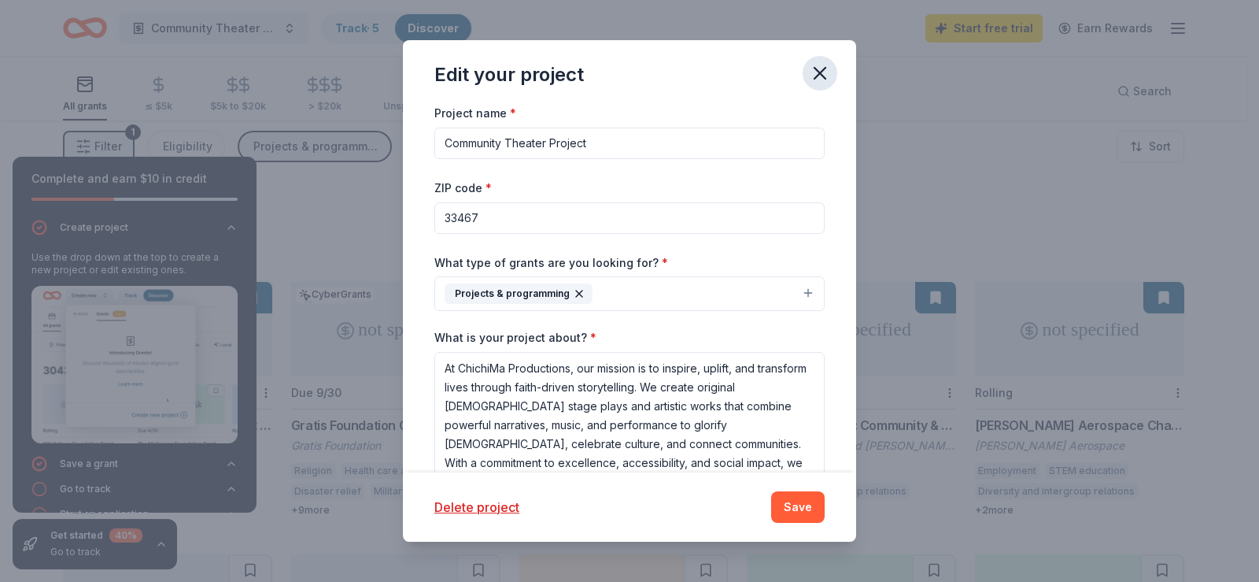
click at [831, 80] on icon "button" at bounding box center [820, 73] width 22 height 22
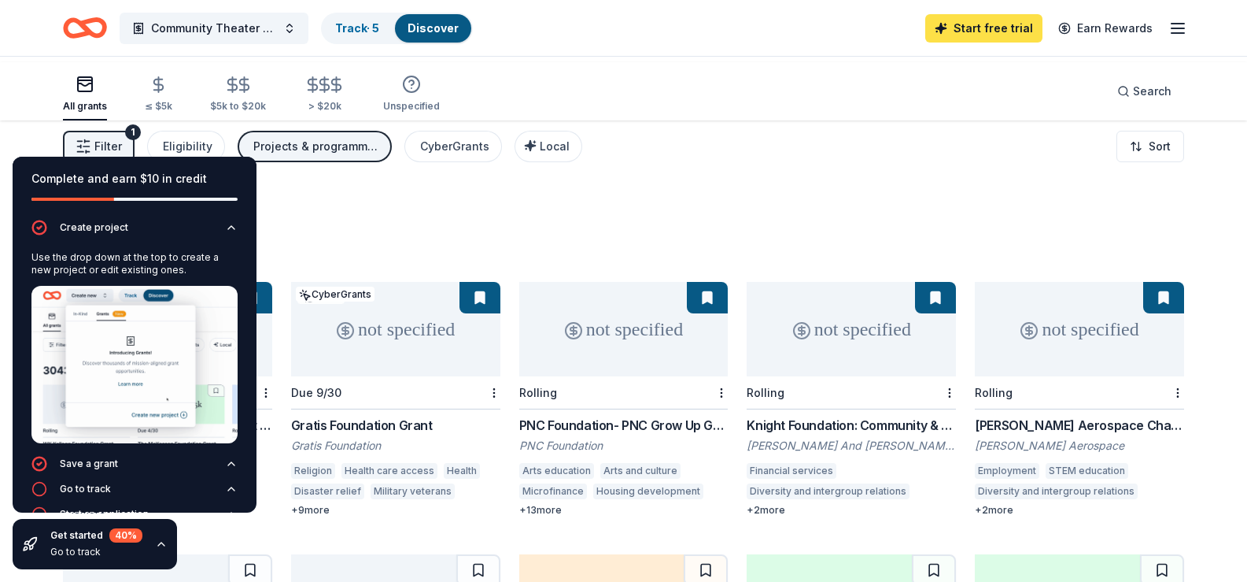
click at [925, 35] on link "Start free trial" at bounding box center [983, 28] width 117 height 28
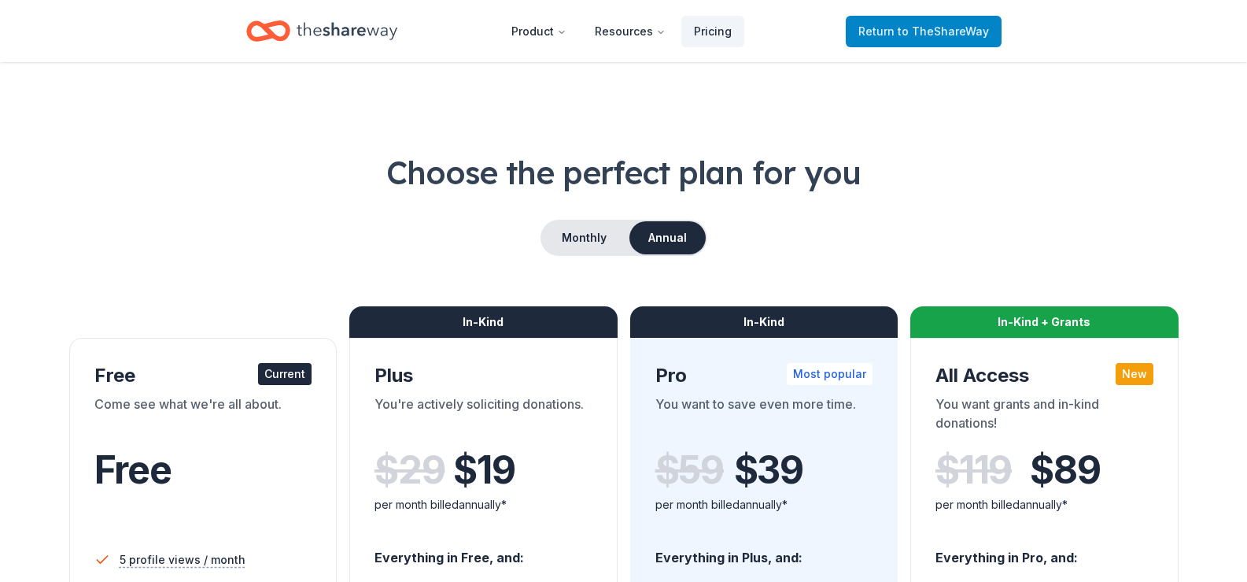
click at [929, 36] on span "to TheShareWay" at bounding box center [943, 30] width 91 height 13
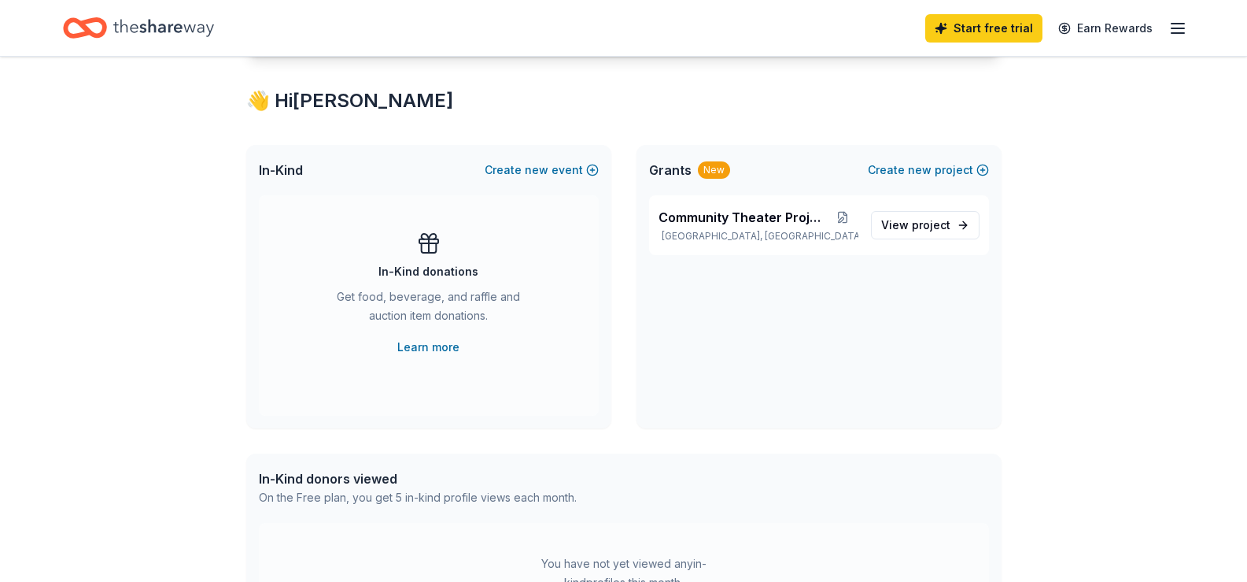
scroll to position [272, 0]
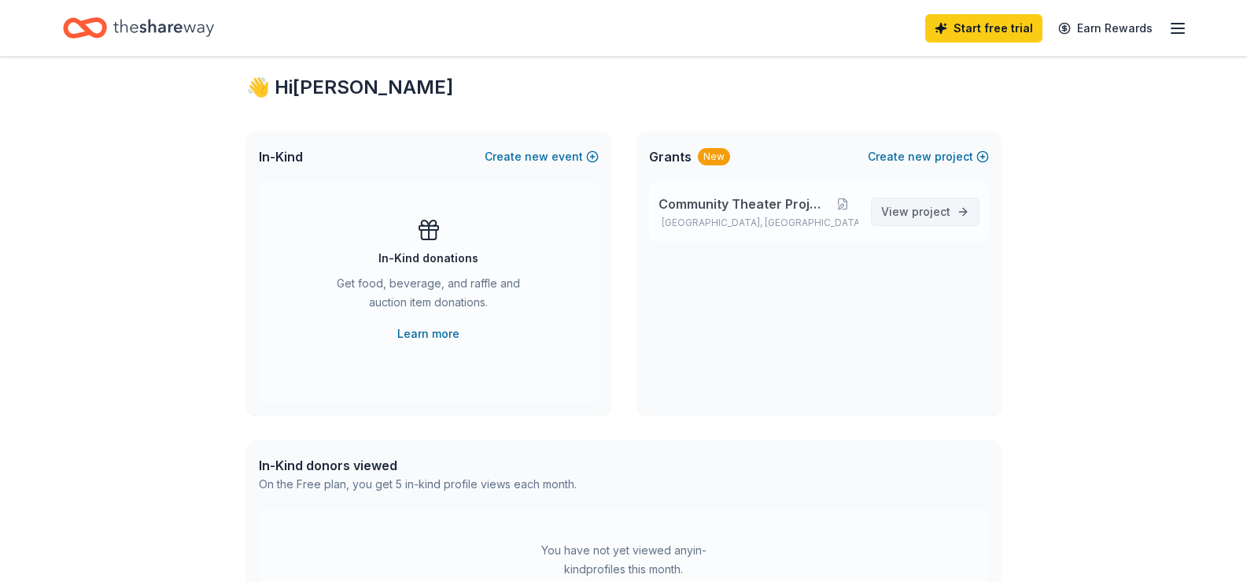
click at [912, 218] on span "project" at bounding box center [931, 211] width 39 height 13
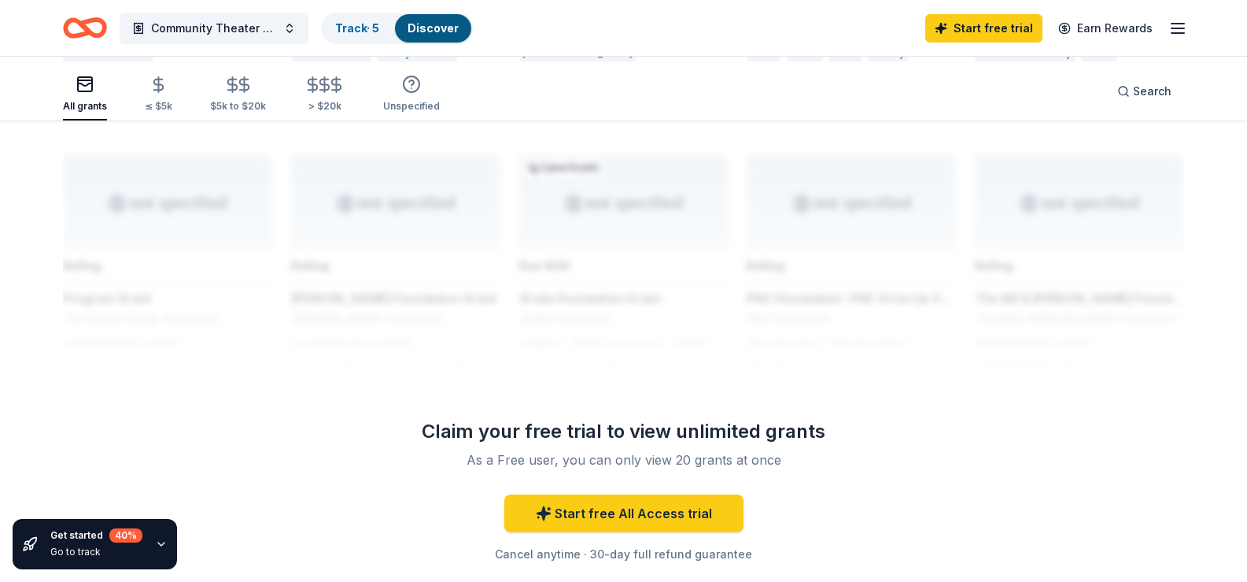
scroll to position [681, 0]
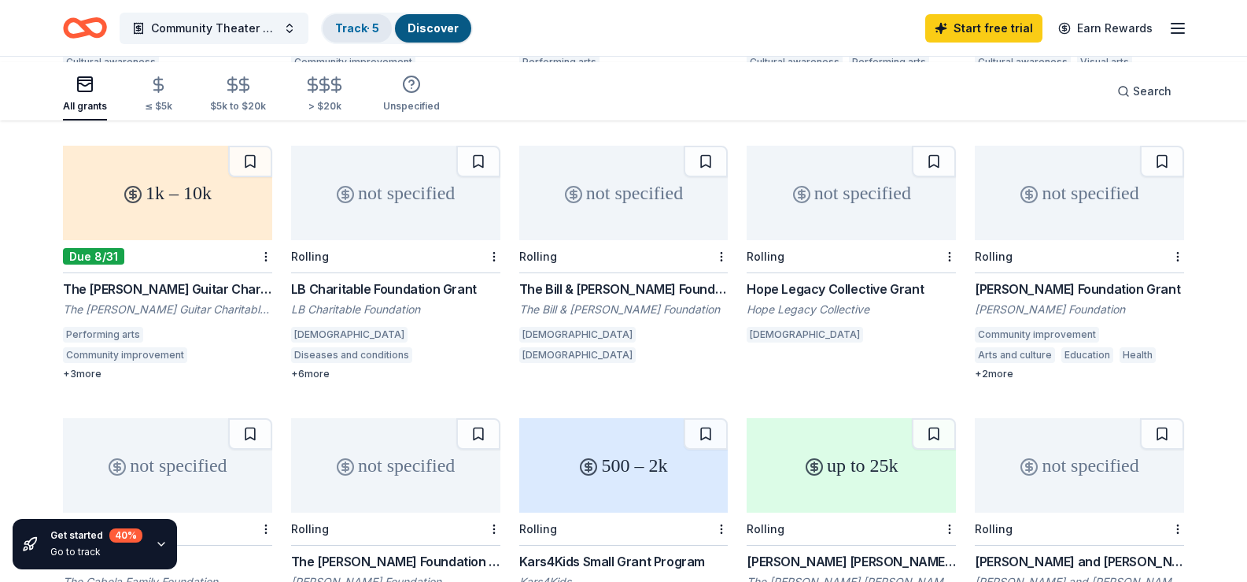
click at [379, 31] on link "Track · 5" at bounding box center [357, 27] width 44 height 13
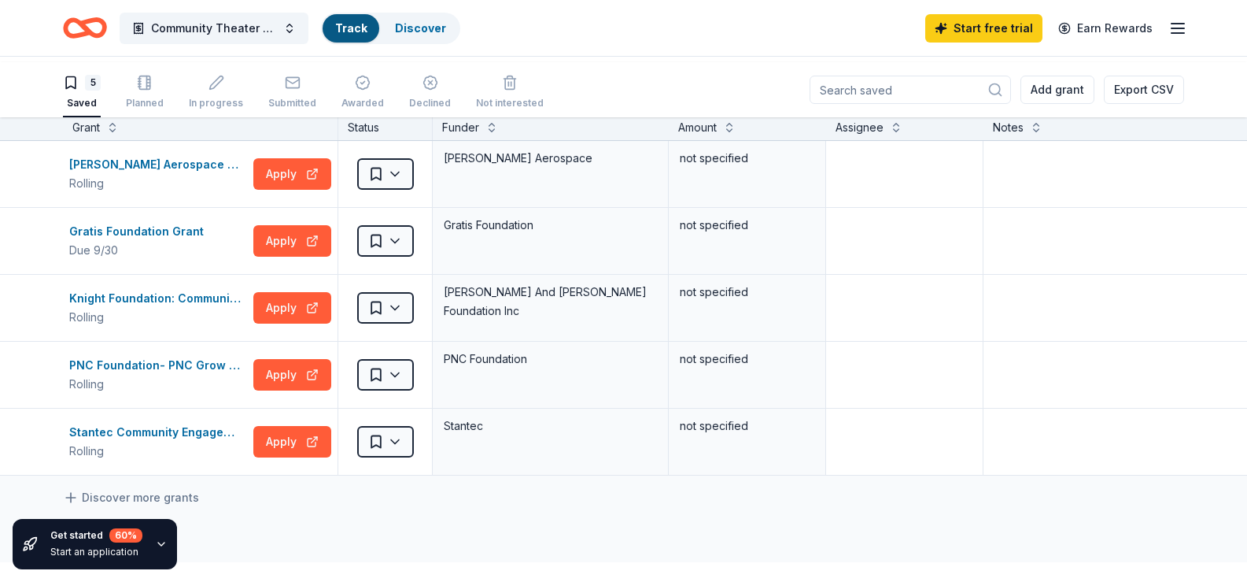
scroll to position [1, 0]
click at [300, 257] on button "Apply" at bounding box center [292, 240] width 78 height 31
click at [277, 457] on button "Apply" at bounding box center [292, 441] width 78 height 31
